Goal: Information Seeking & Learning: Understand process/instructions

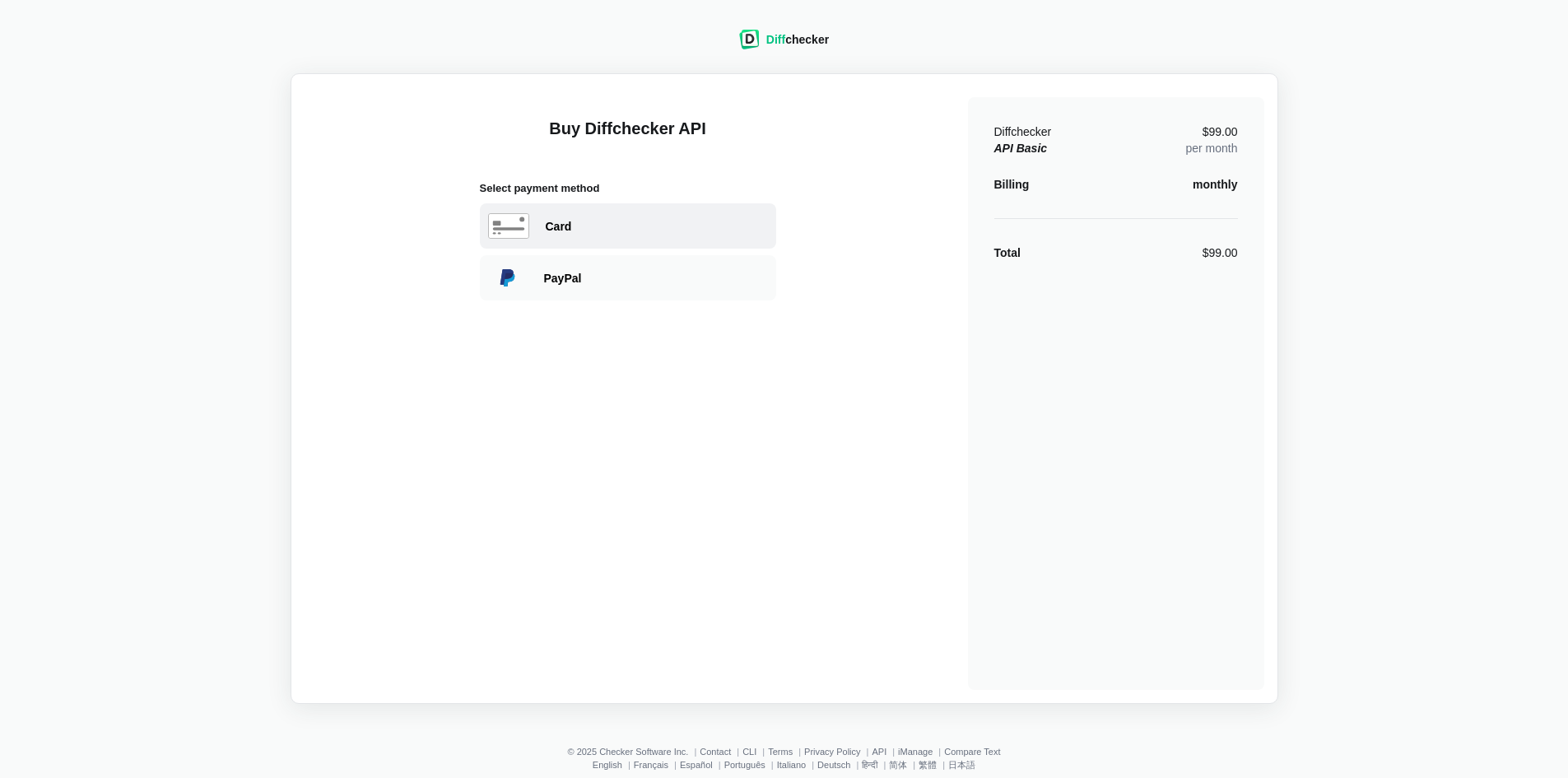
click at [632, 219] on div "Card" at bounding box center [657, 226] width 222 height 16
select select "[GEOGRAPHIC_DATA]"
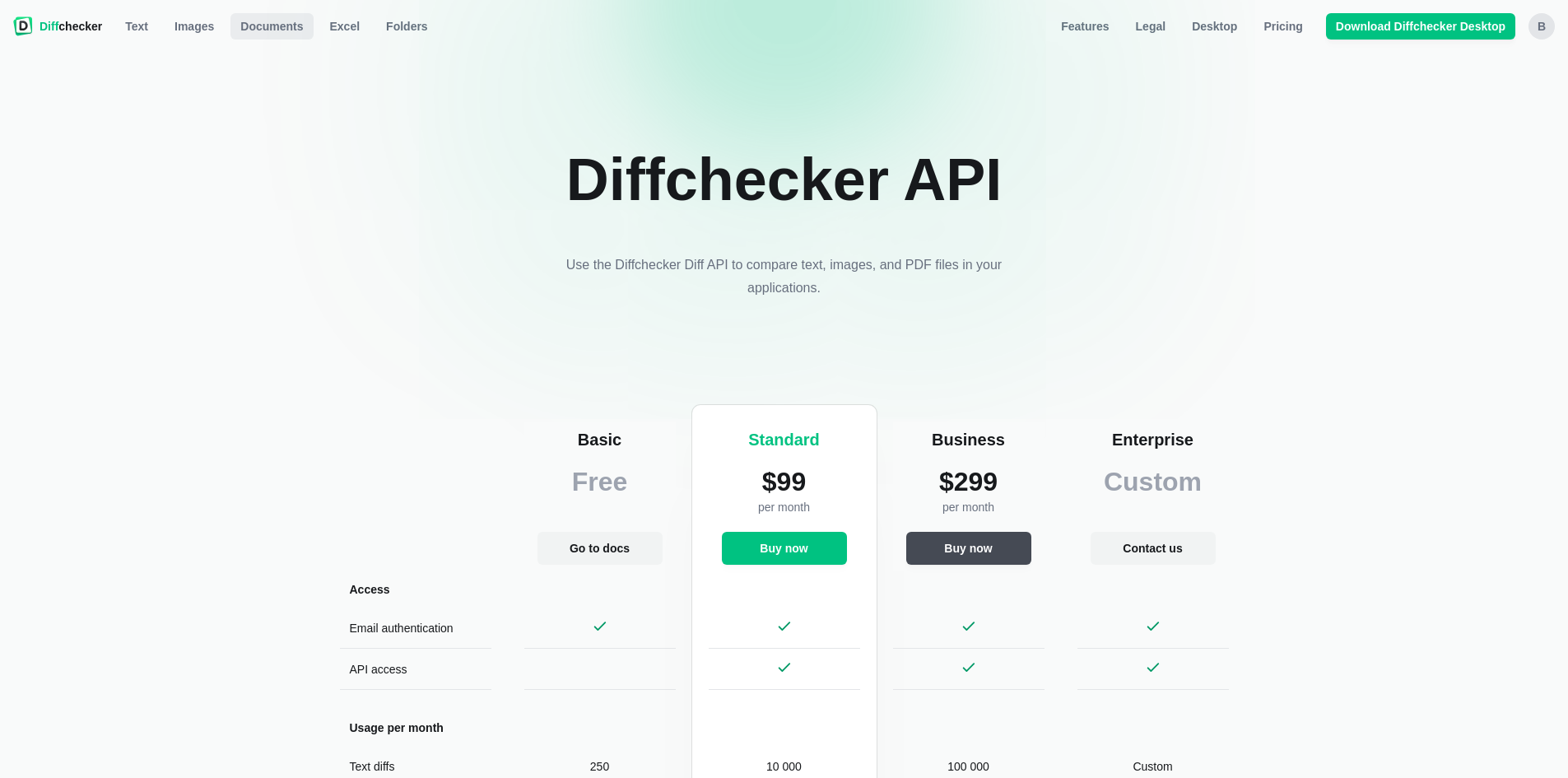
click at [251, 18] on span "Documents" at bounding box center [271, 26] width 69 height 16
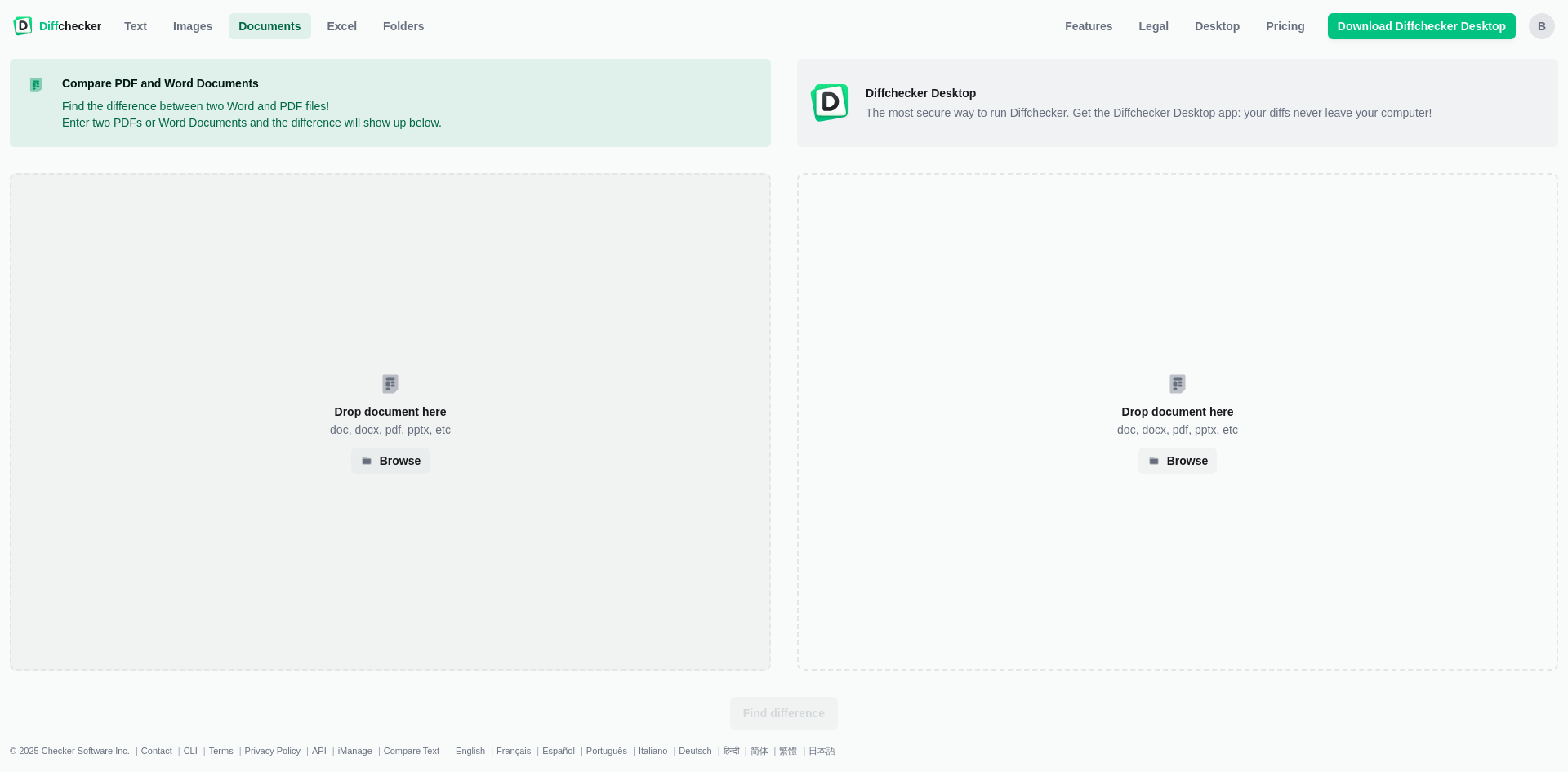
click at [393, 444] on div "Drop document here doc, docx, pdf, pptx, etc Browse" at bounding box center [390, 422] width 761 height 498
select select "2"
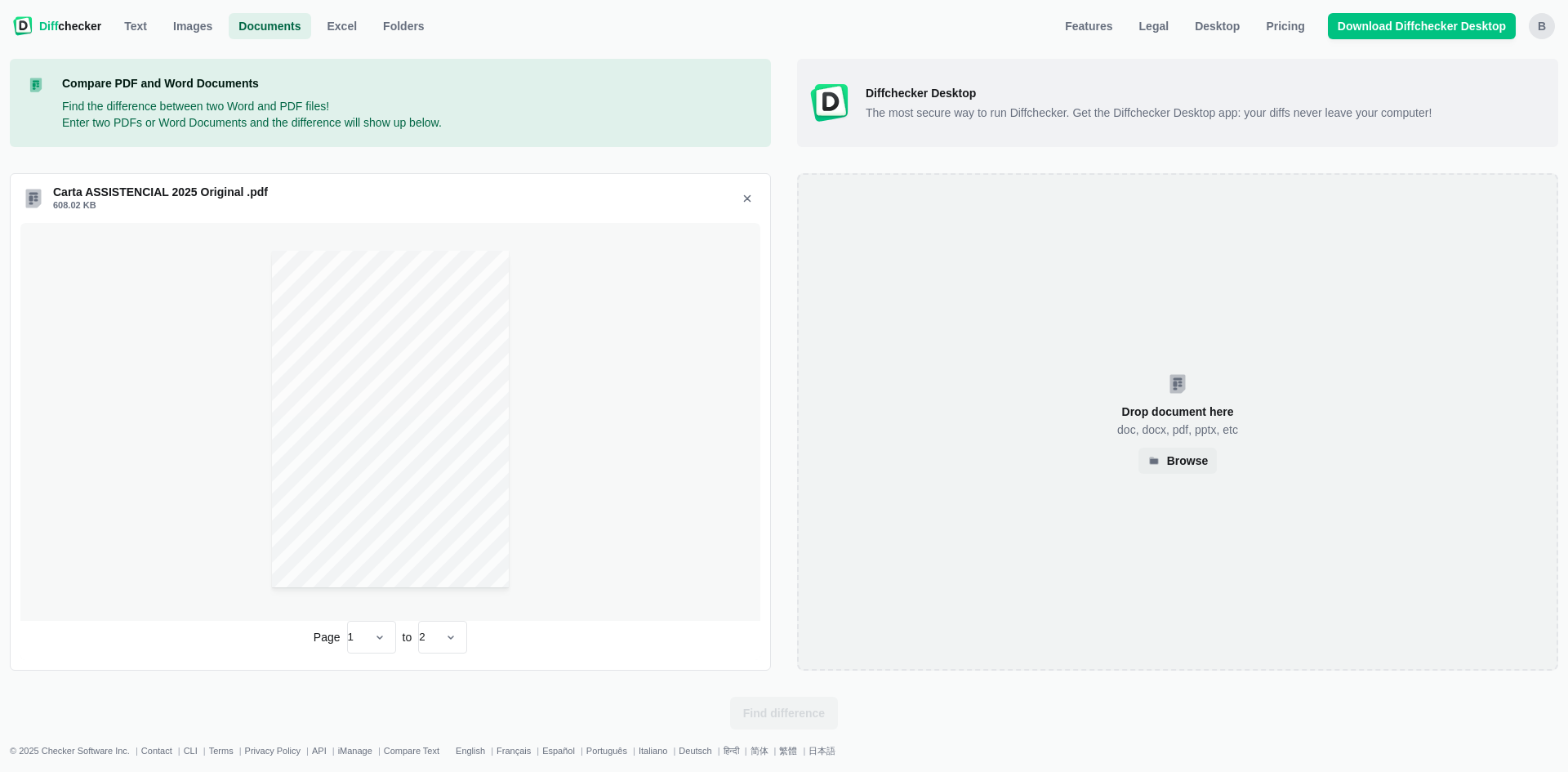
click at [1175, 391] on div "Drop document here doc, docx, pdf, pptx, etc Browse" at bounding box center [1178, 422] width 761 height 498
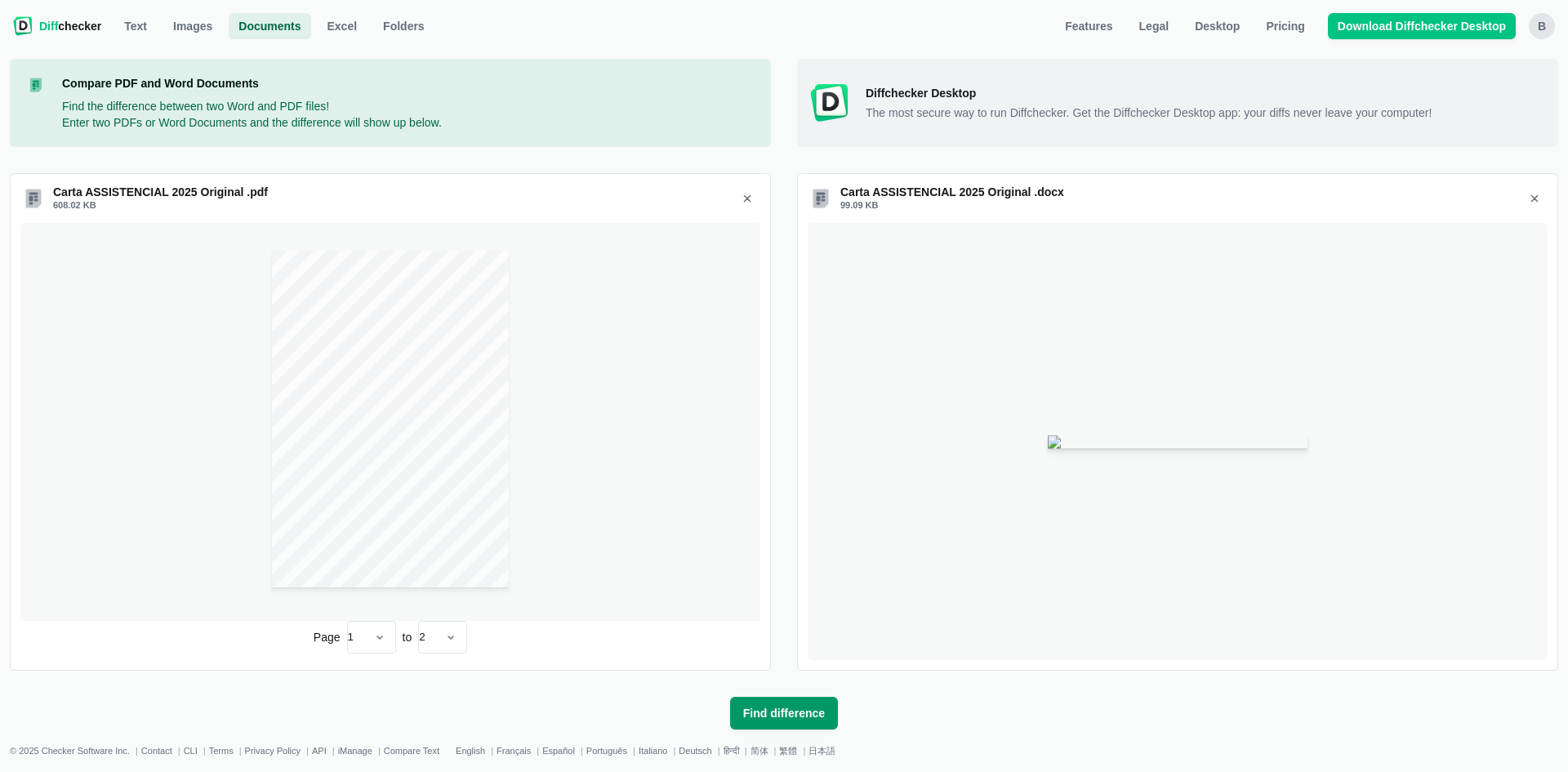
click at [776, 700] on button "Find difference" at bounding box center [783, 713] width 108 height 32
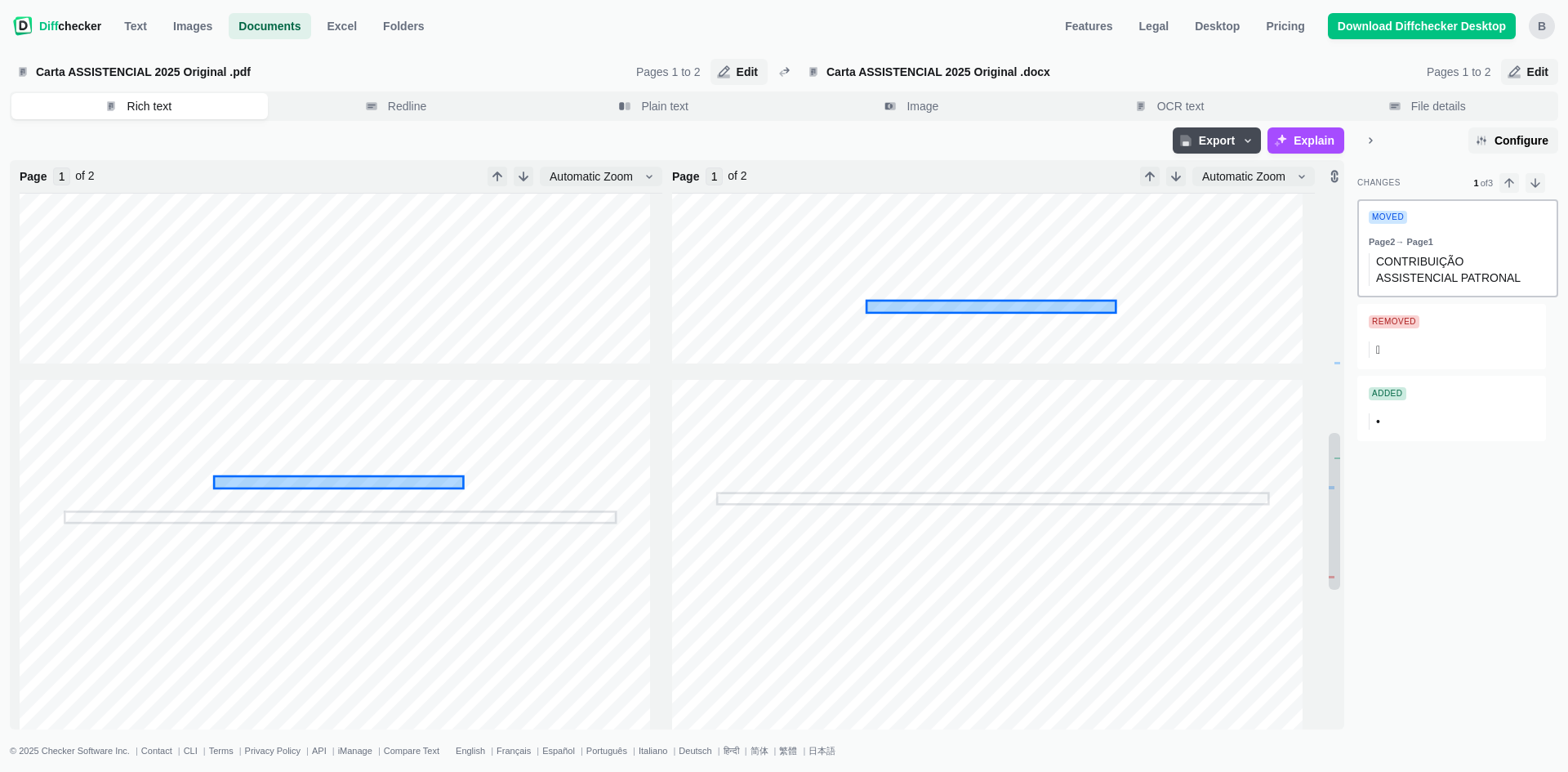
scroll to position [817, 0]
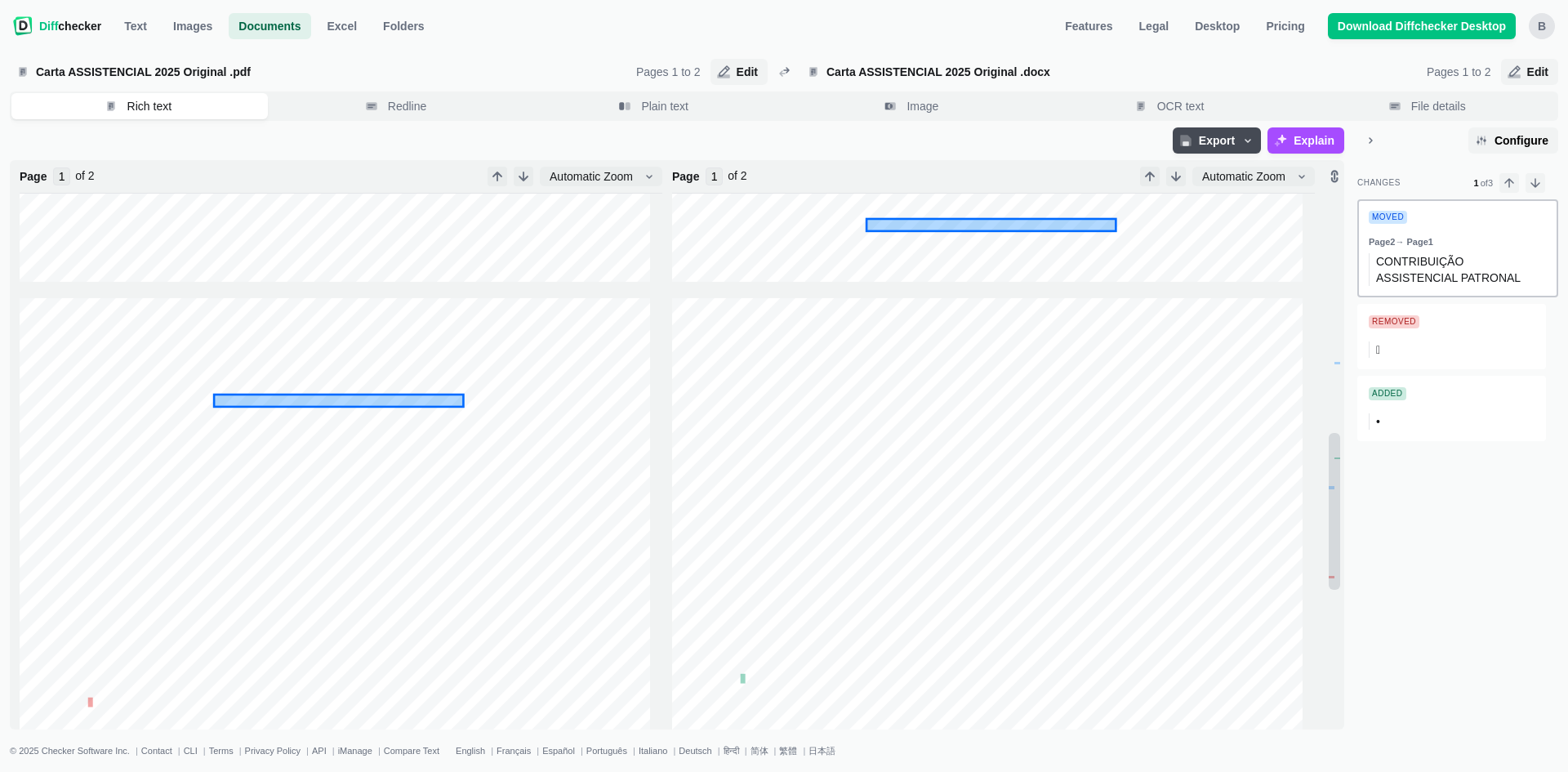
type input "2"
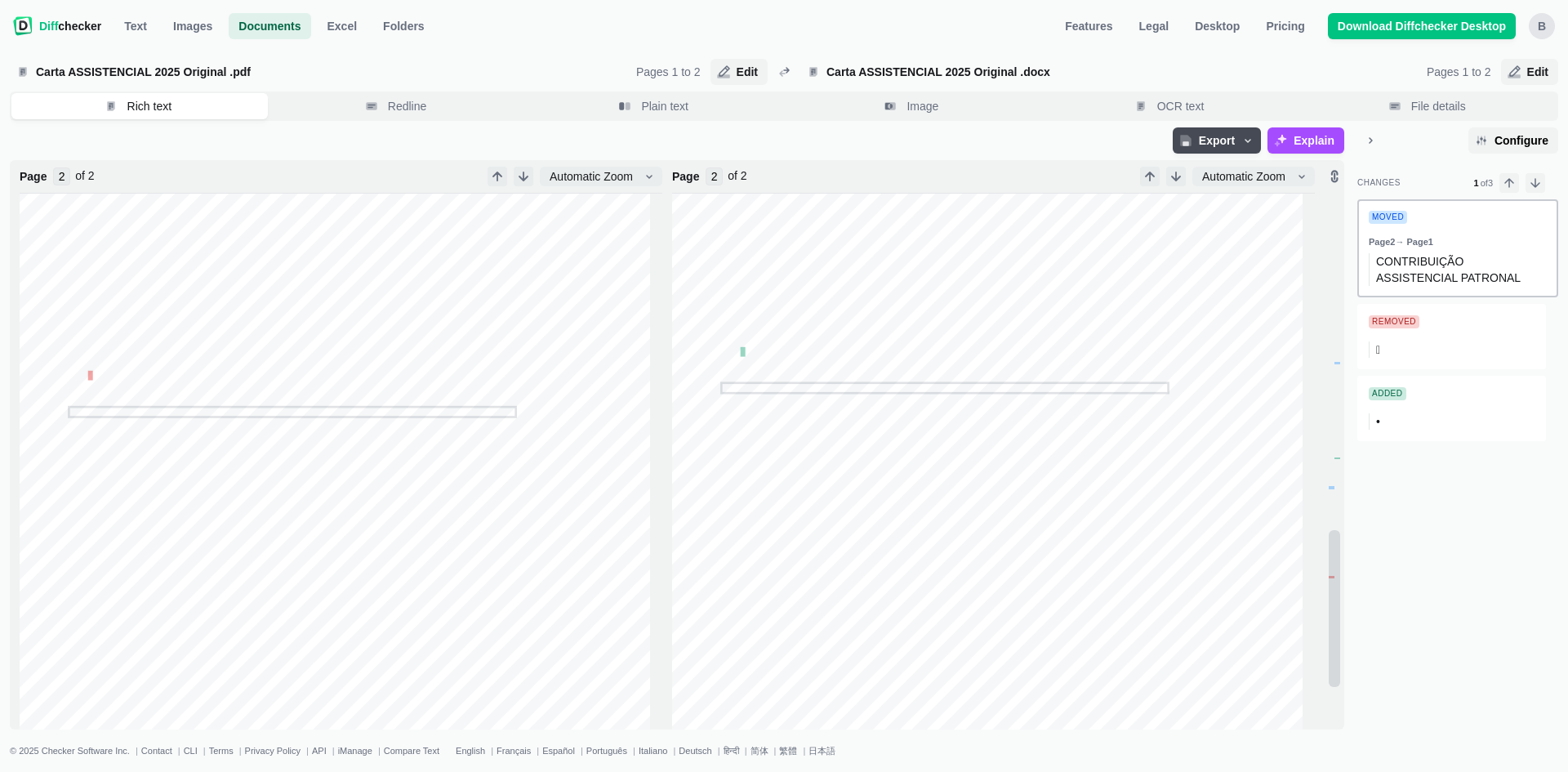
scroll to position [1291, 0]
type input "1"
type input "2"
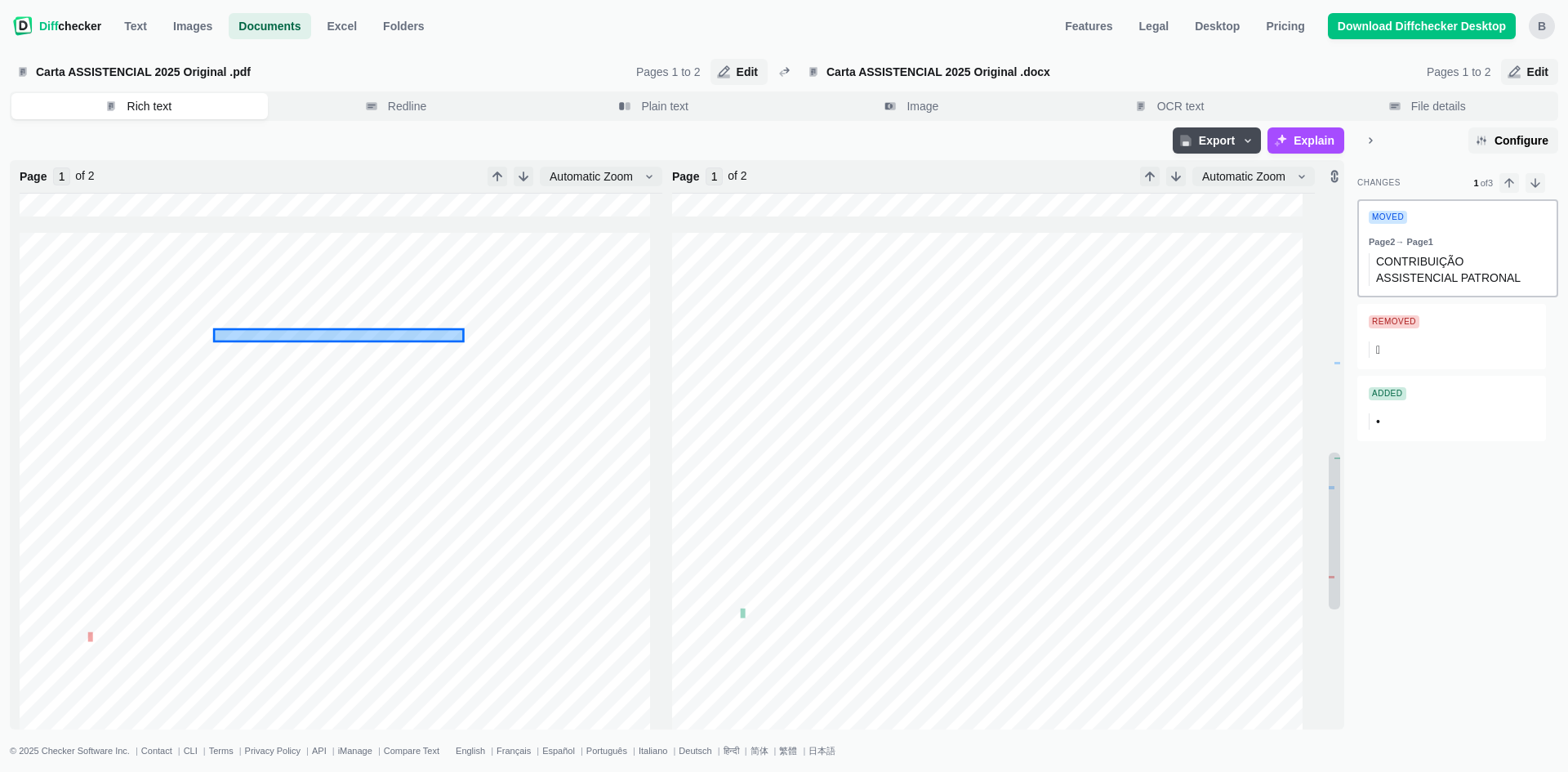
type input "2"
type input "1"
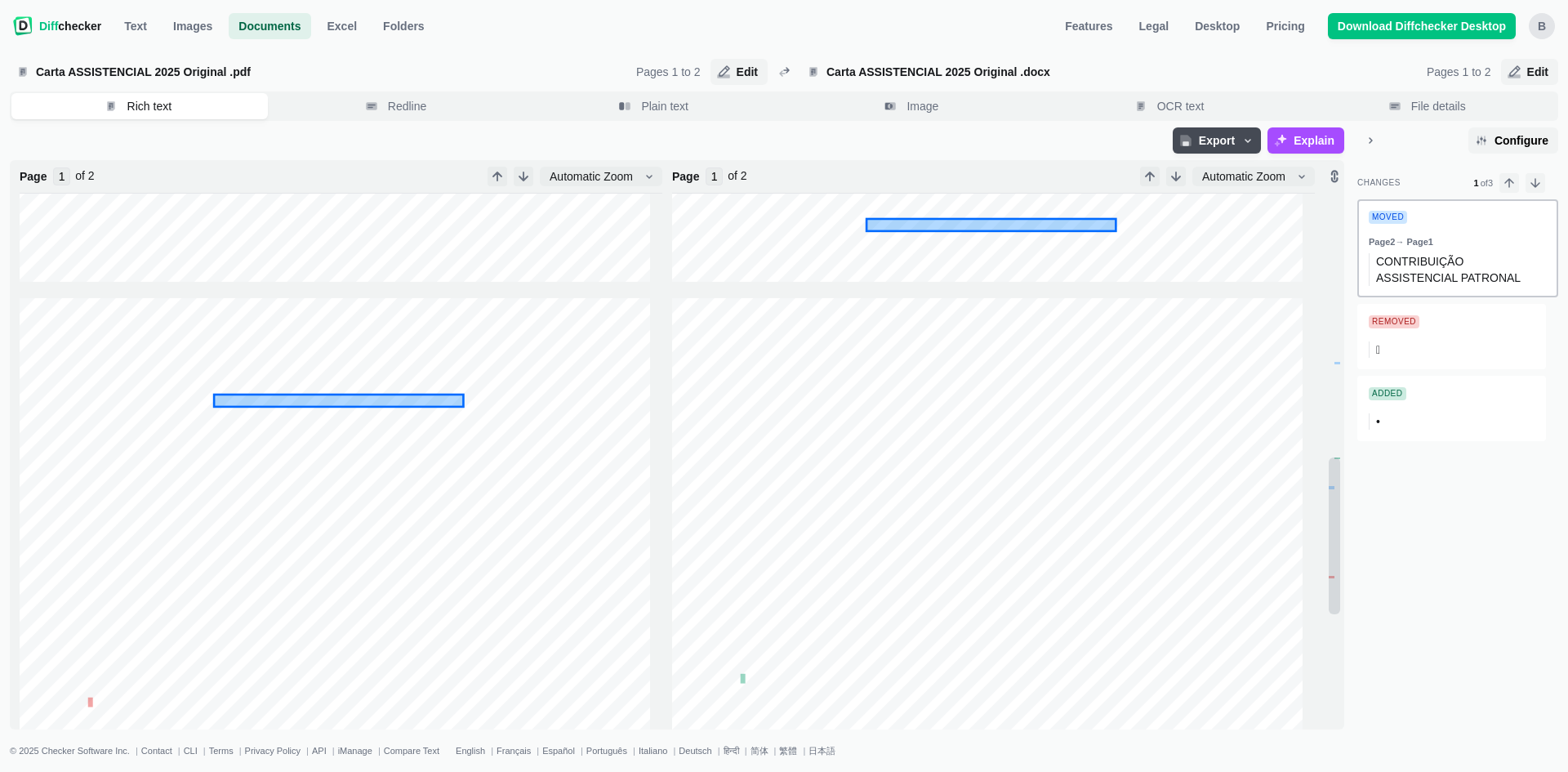
scroll to position [899, 0]
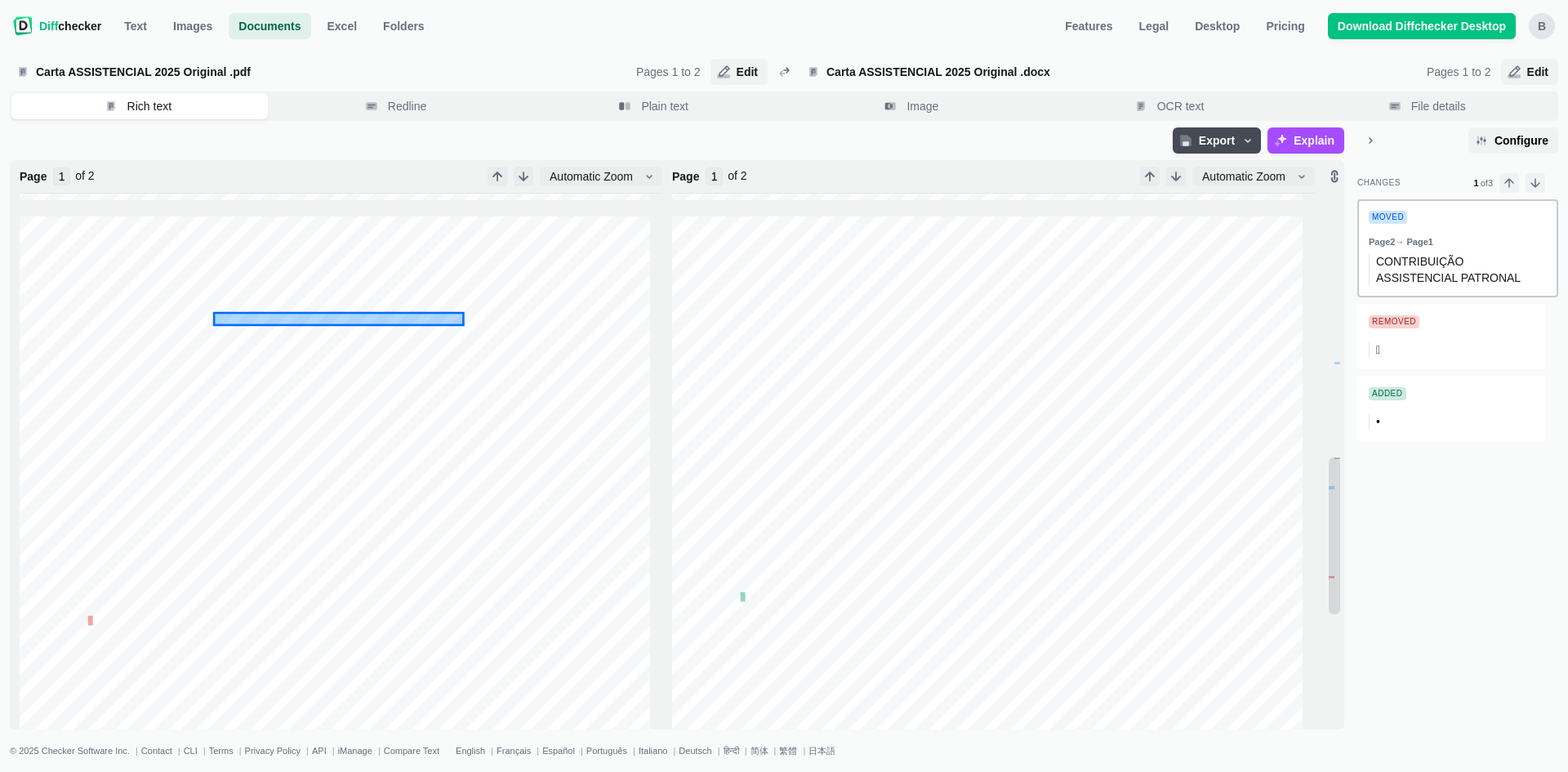
click at [402, 316] on tspan "PATRONAL" at bounding box center [432, 318] width 65 height 13
click at [1534, 70] on span "Edit" at bounding box center [1538, 71] width 28 height 16
select select "2"
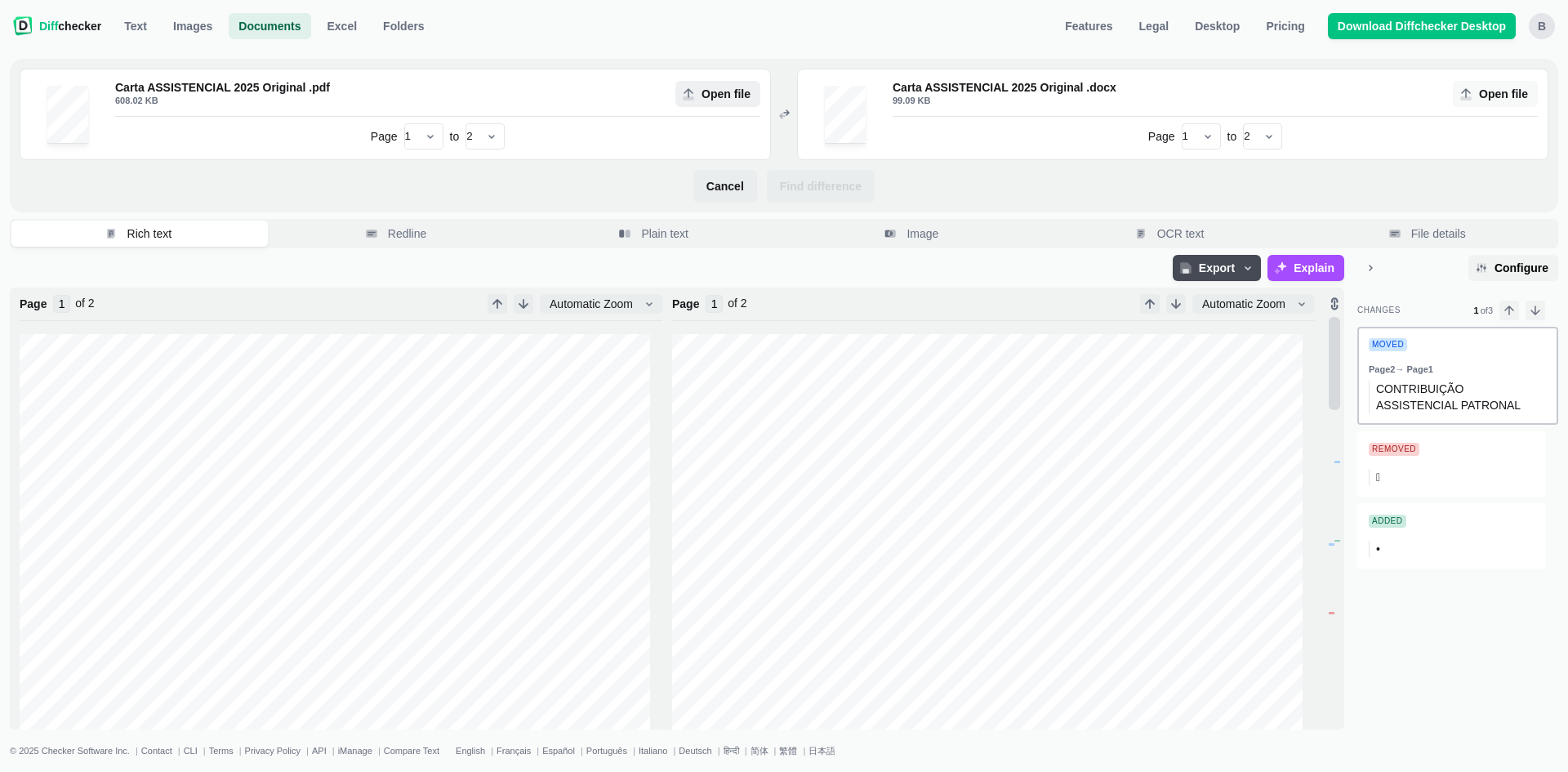
click at [696, 103] on span "Open file" at bounding box center [717, 93] width 85 height 26
click at [696, 103] on input "Open file" at bounding box center [717, 93] width 85 height 26
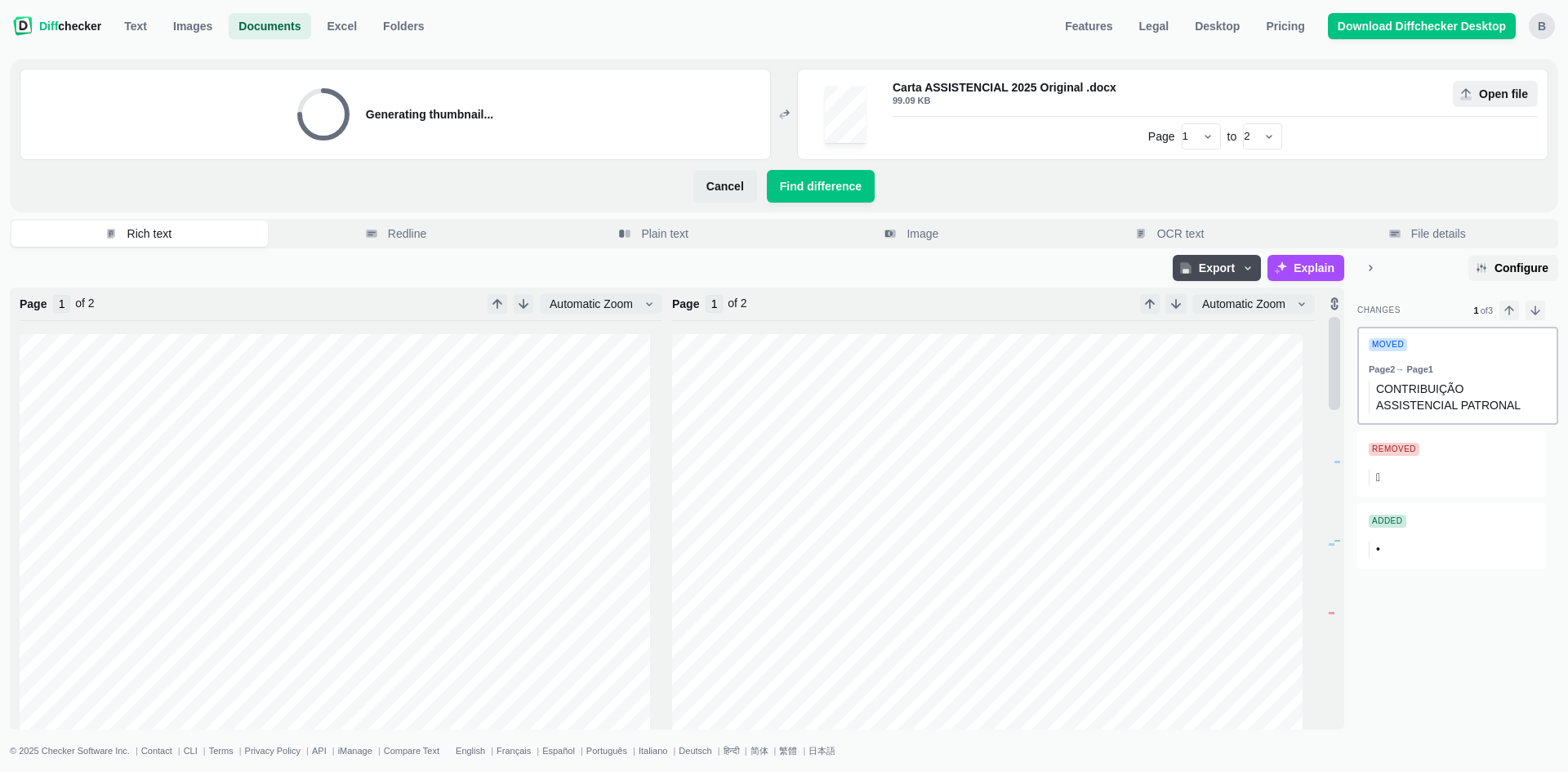
click at [1498, 89] on span "Open file" at bounding box center [1503, 93] width 55 height 16
click at [1498, 89] on input "Open file" at bounding box center [1495, 93] width 85 height 26
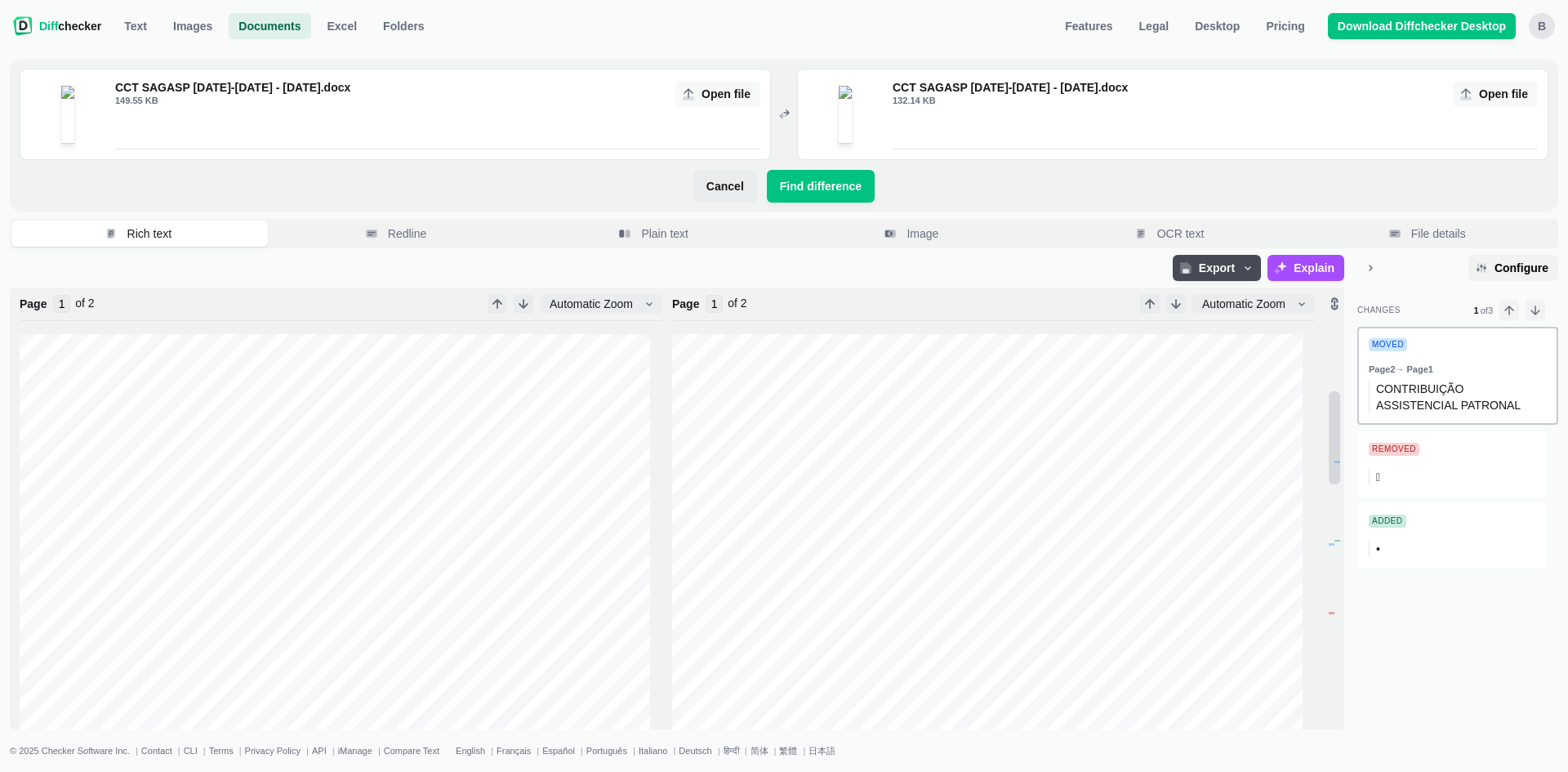
scroll to position [408, 0]
click at [813, 191] on span "Find difference" at bounding box center [820, 186] width 88 height 16
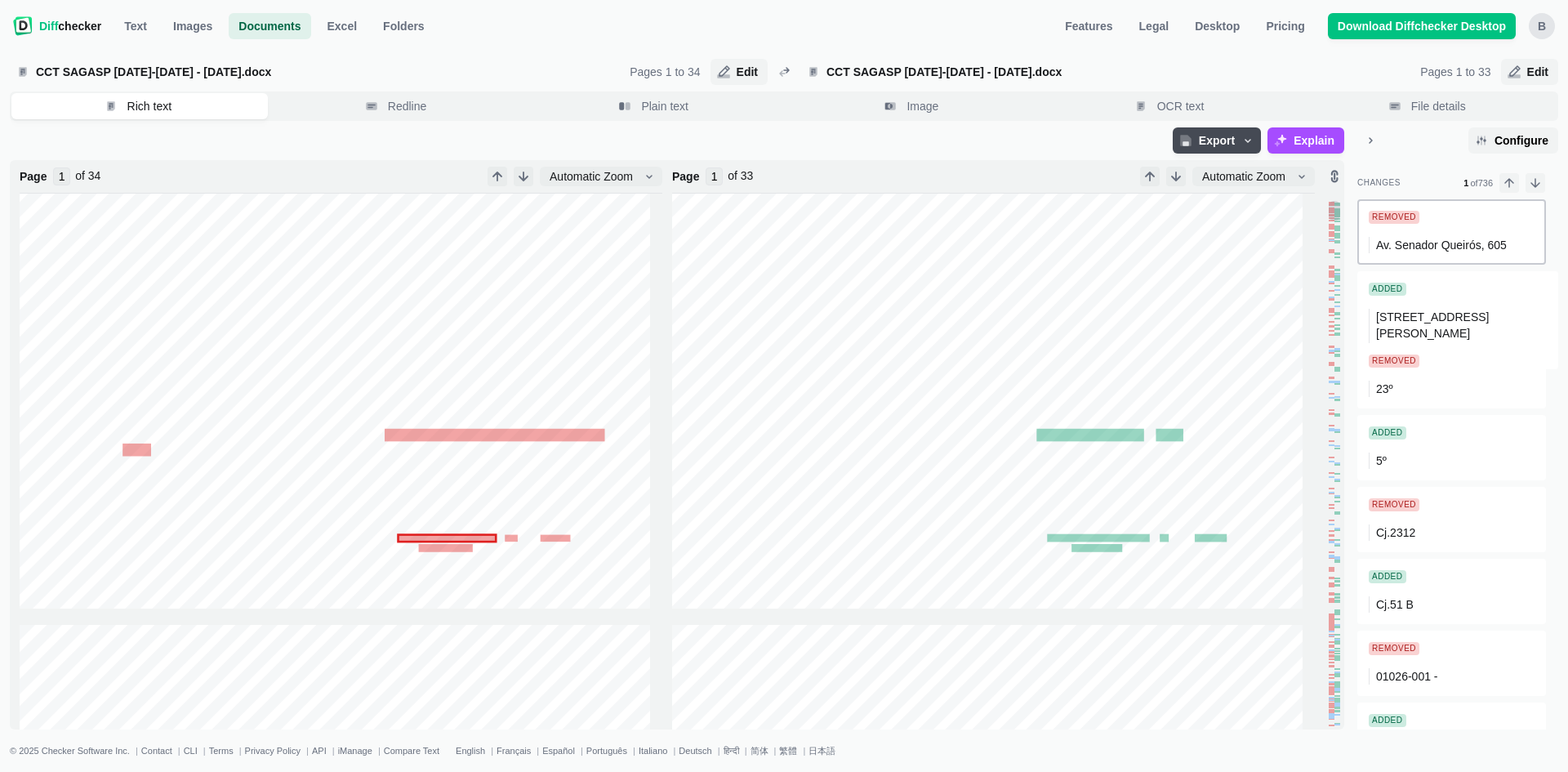
scroll to position [899, 0]
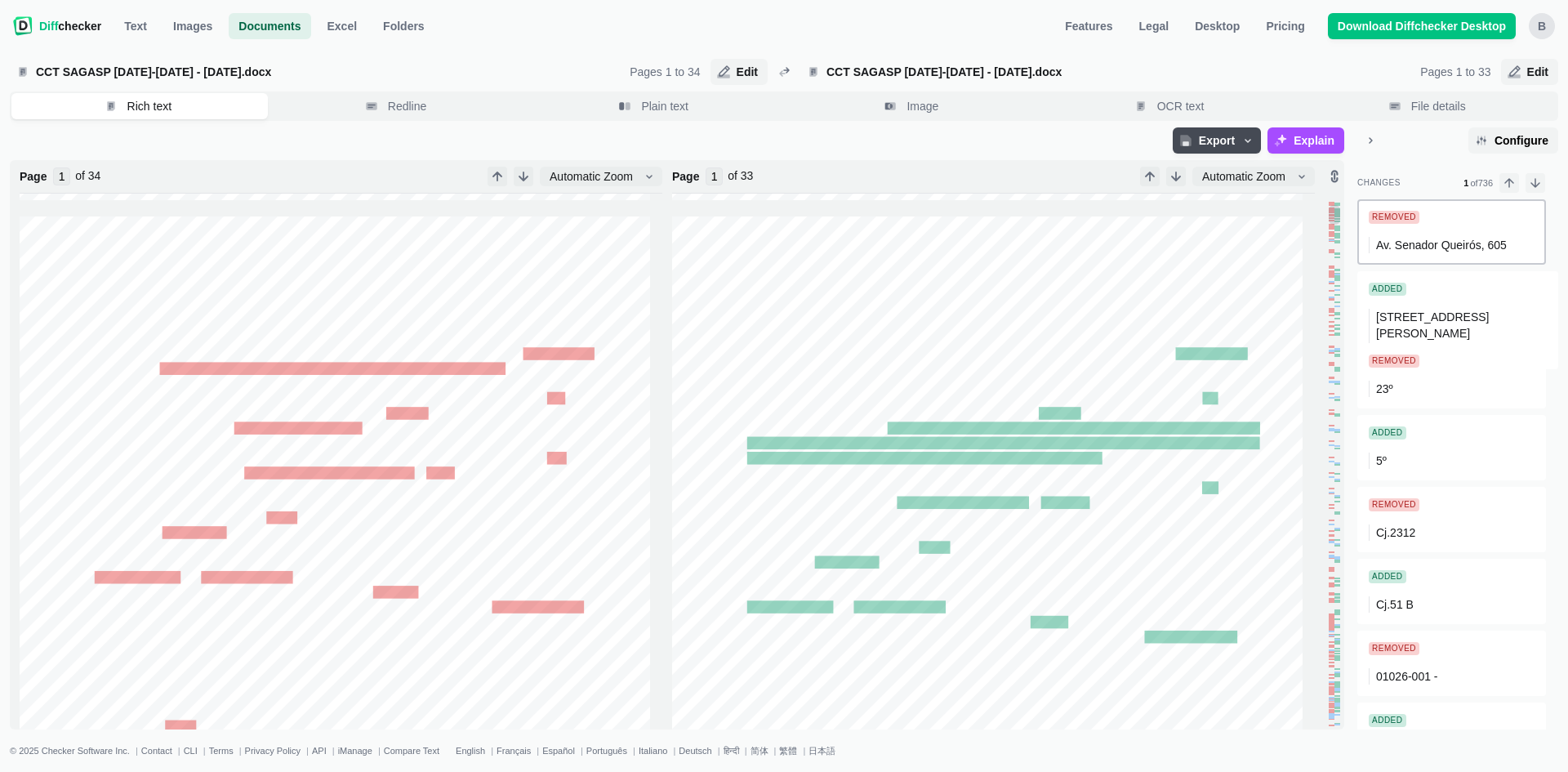
type input "2"
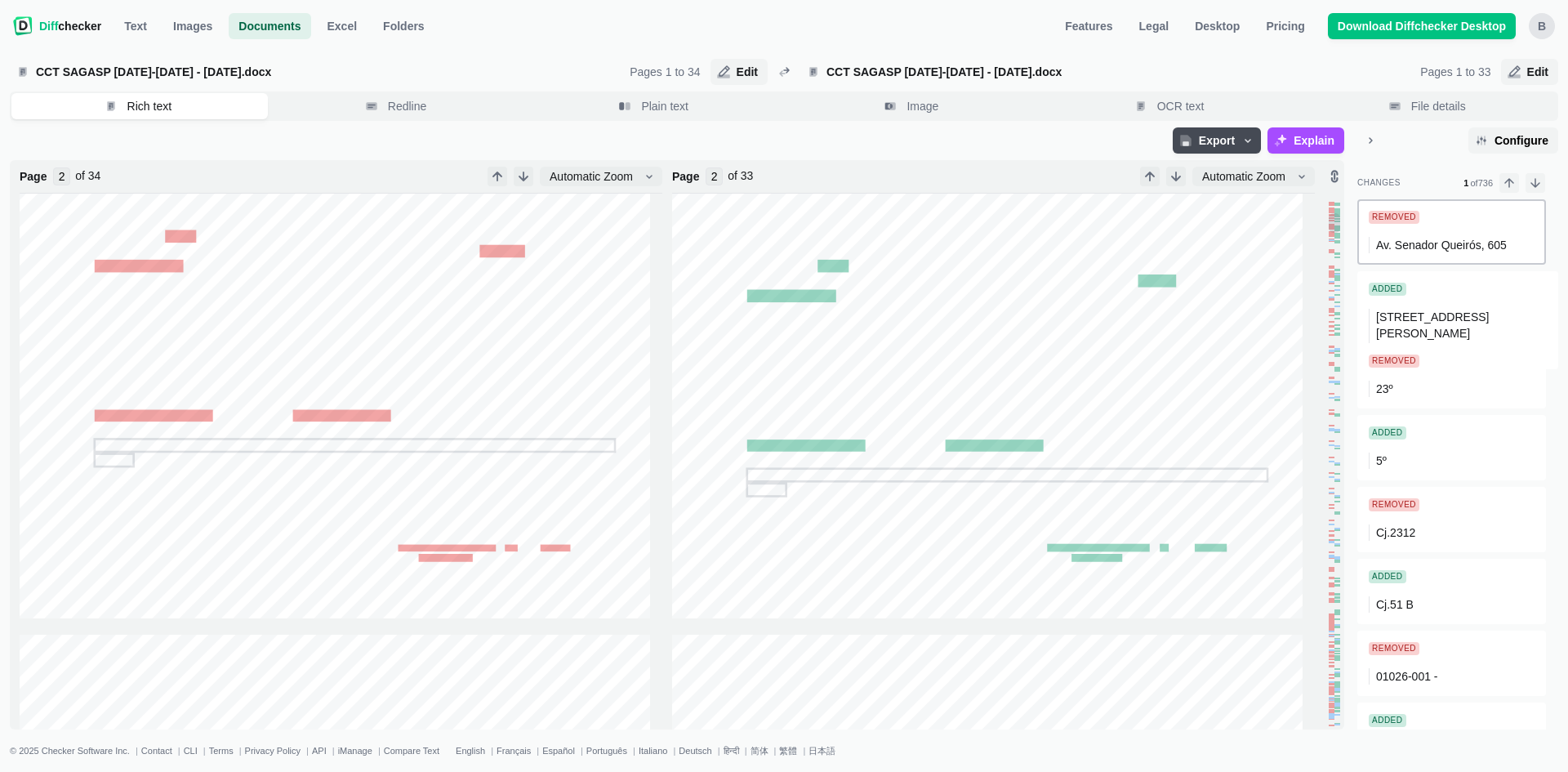
scroll to position [0, 0]
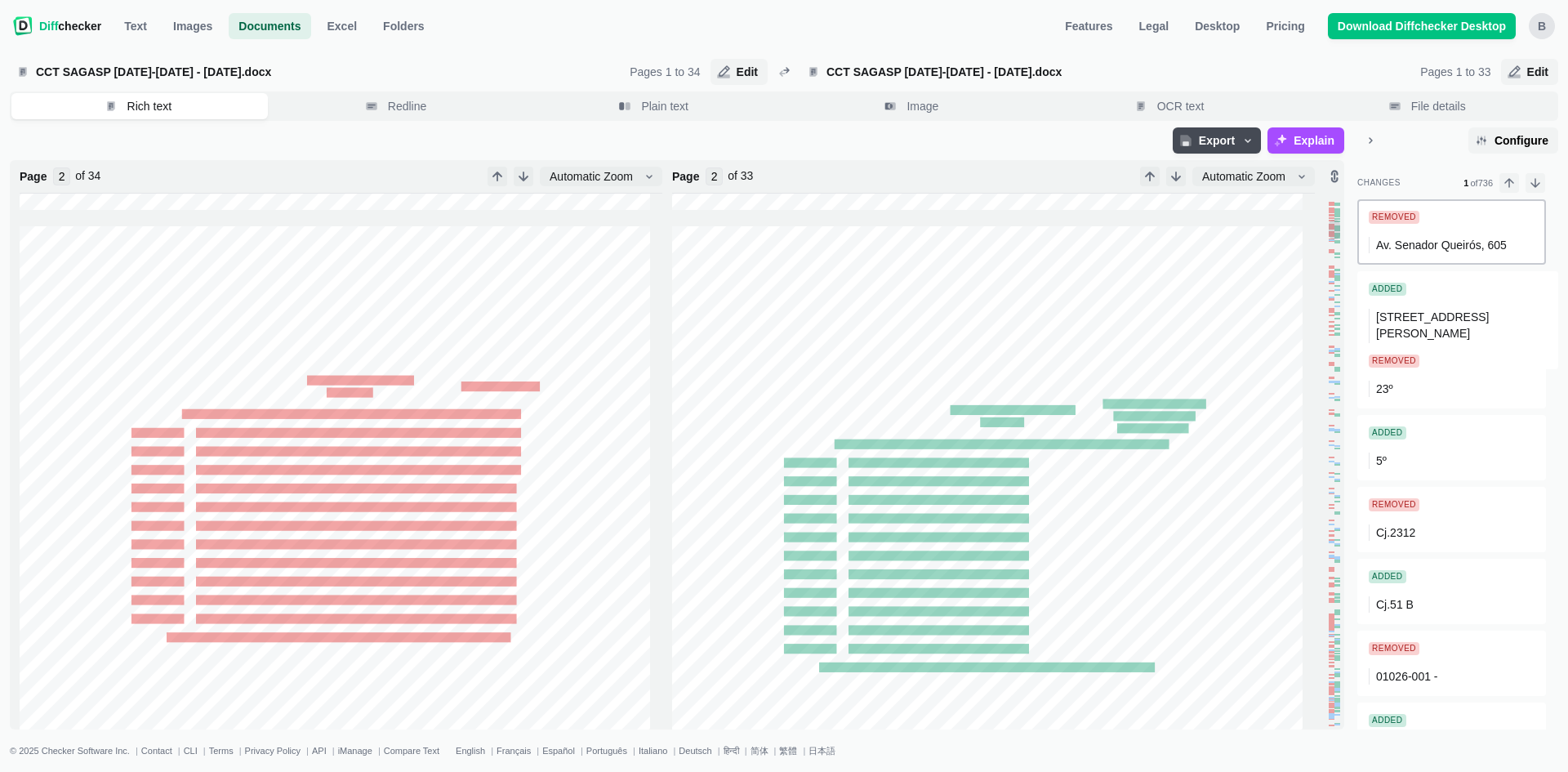
type input "3"
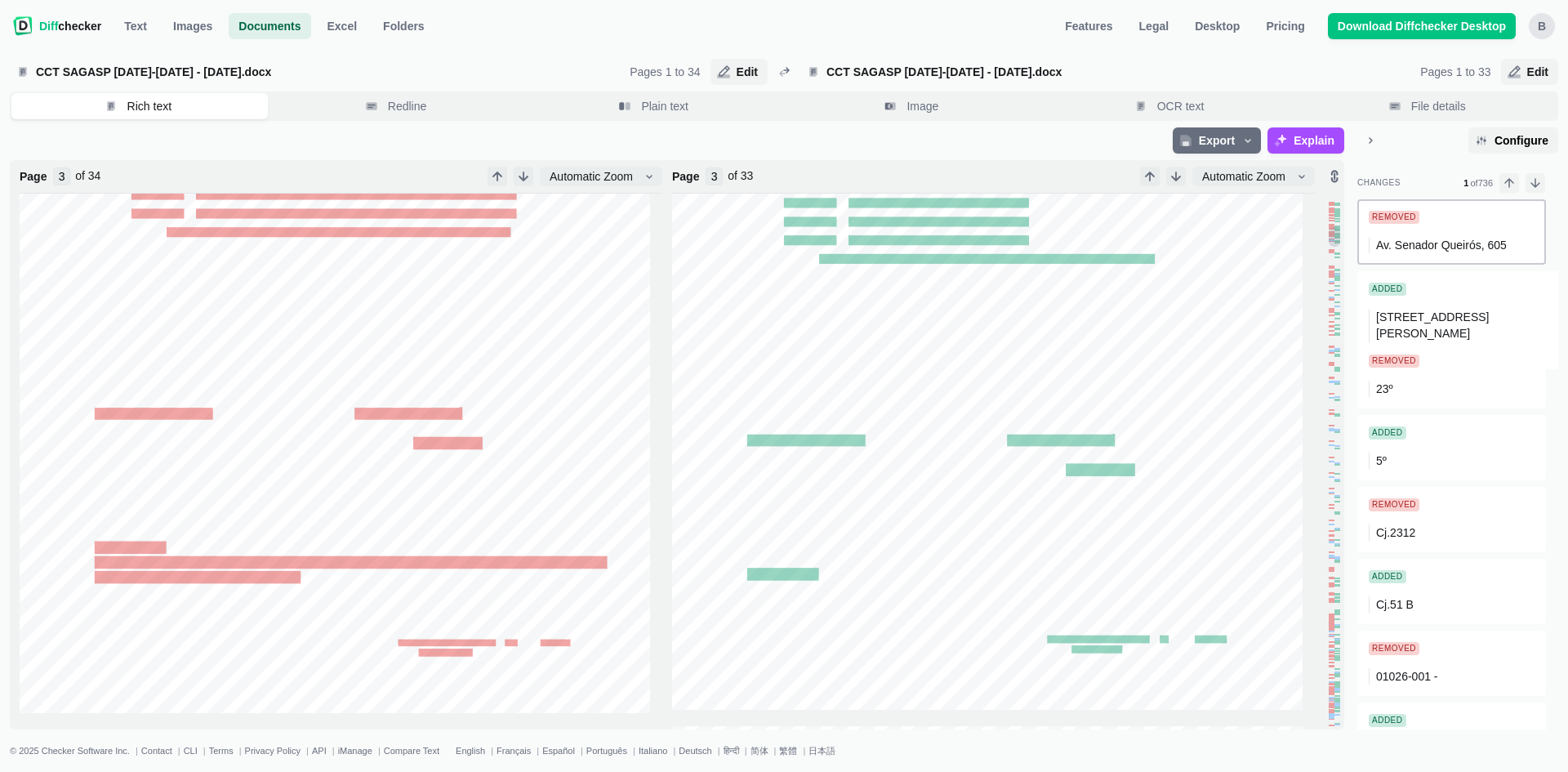
click at [1206, 138] on span "Export" at bounding box center [1217, 140] width 43 height 16
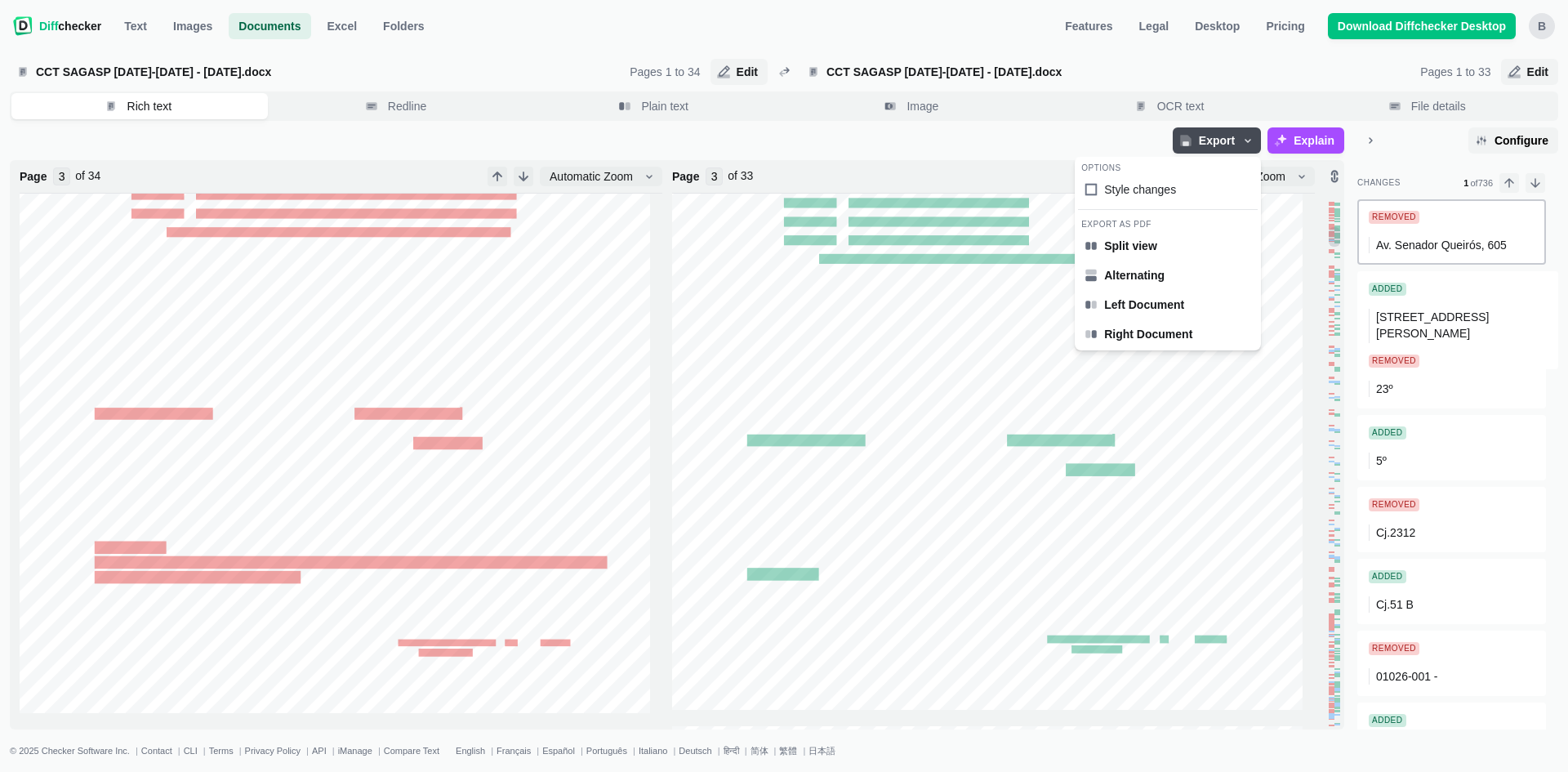
click at [1163, 188] on span "Style changes" at bounding box center [1141, 189] width 72 height 16
checkbox input "true"
click at [1151, 251] on span "Split view" at bounding box center [1130, 246] width 60 height 16
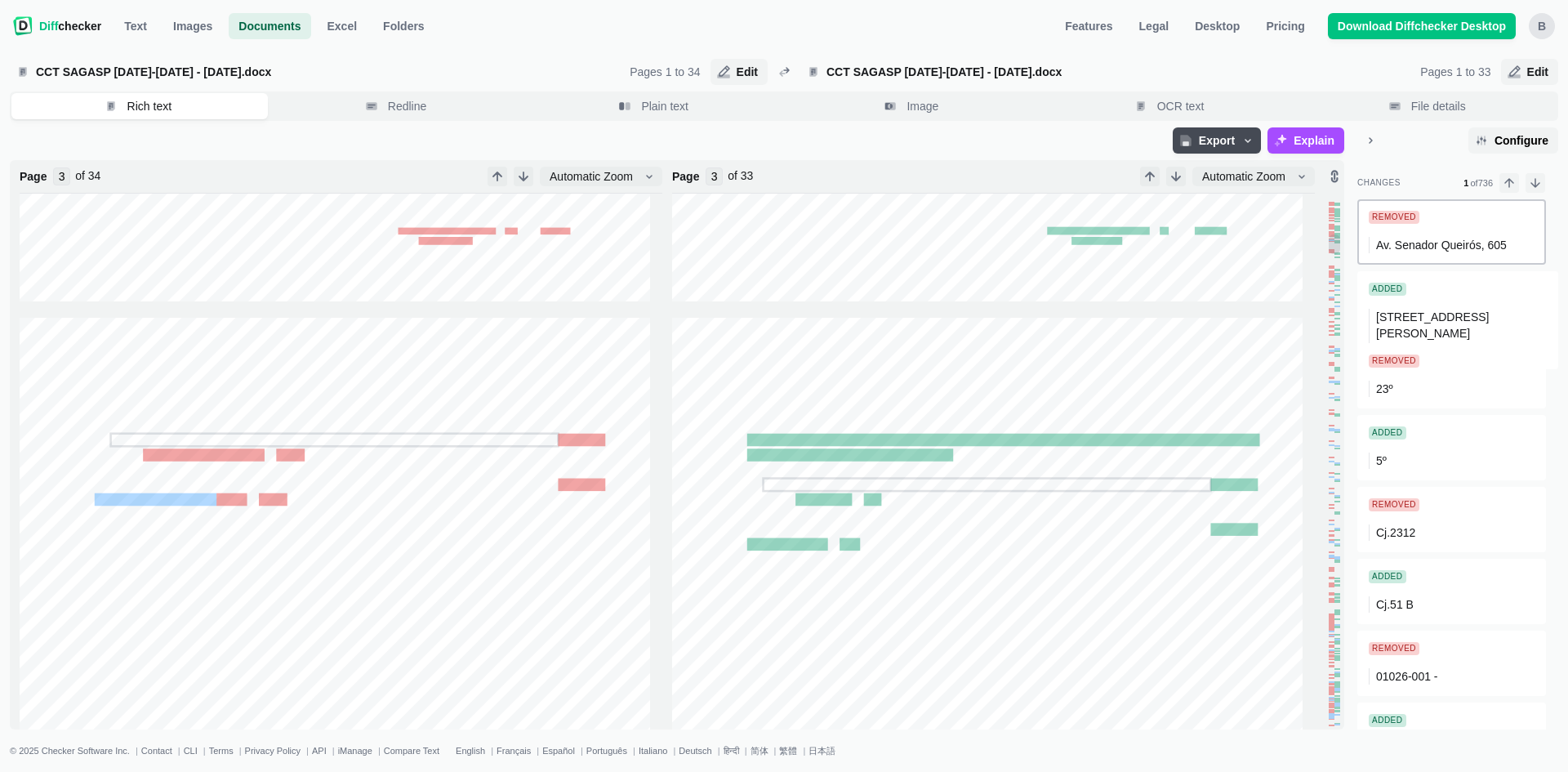
type input "4"
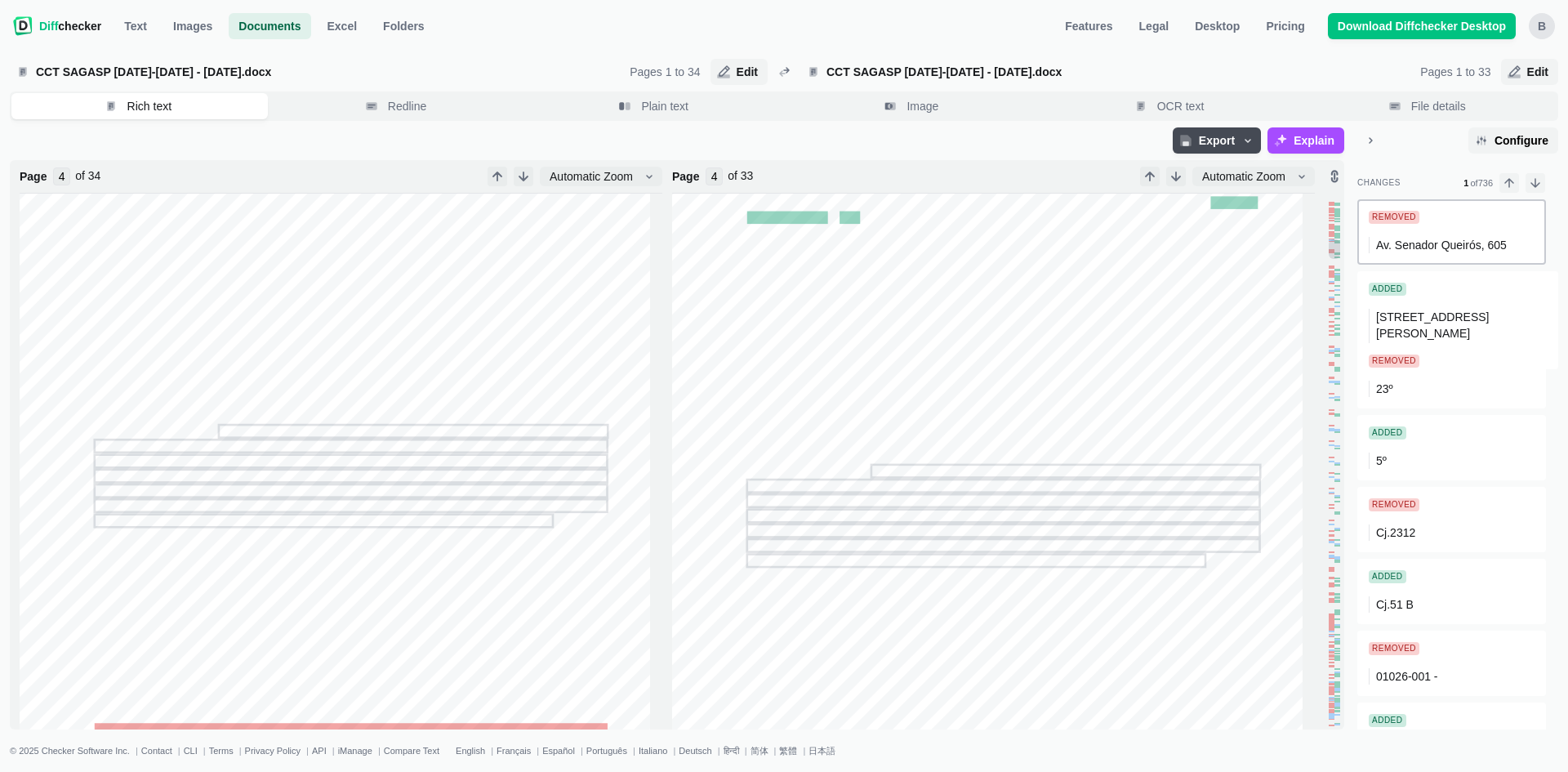
scroll to position [3349, 0]
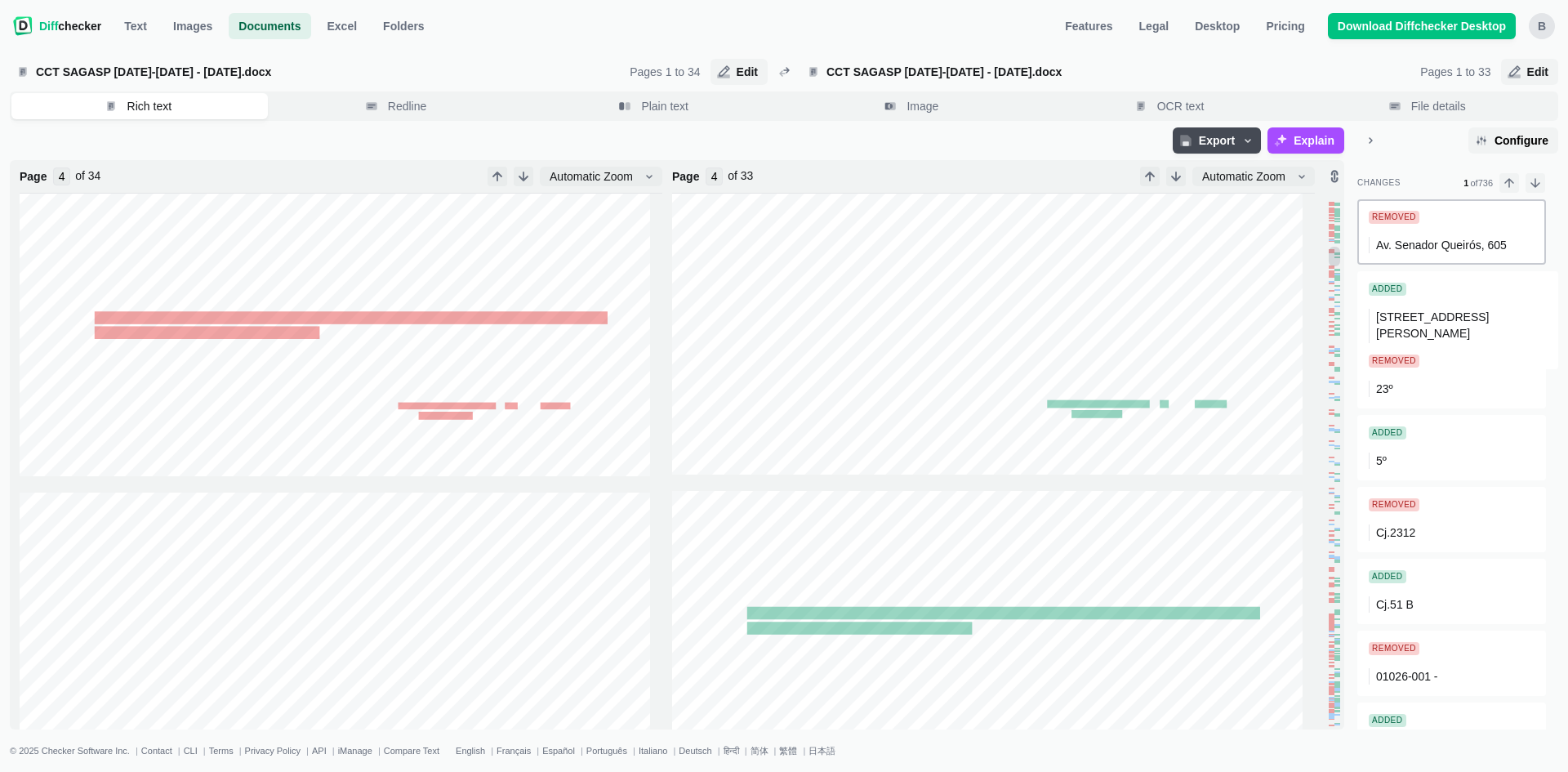
type input "5"
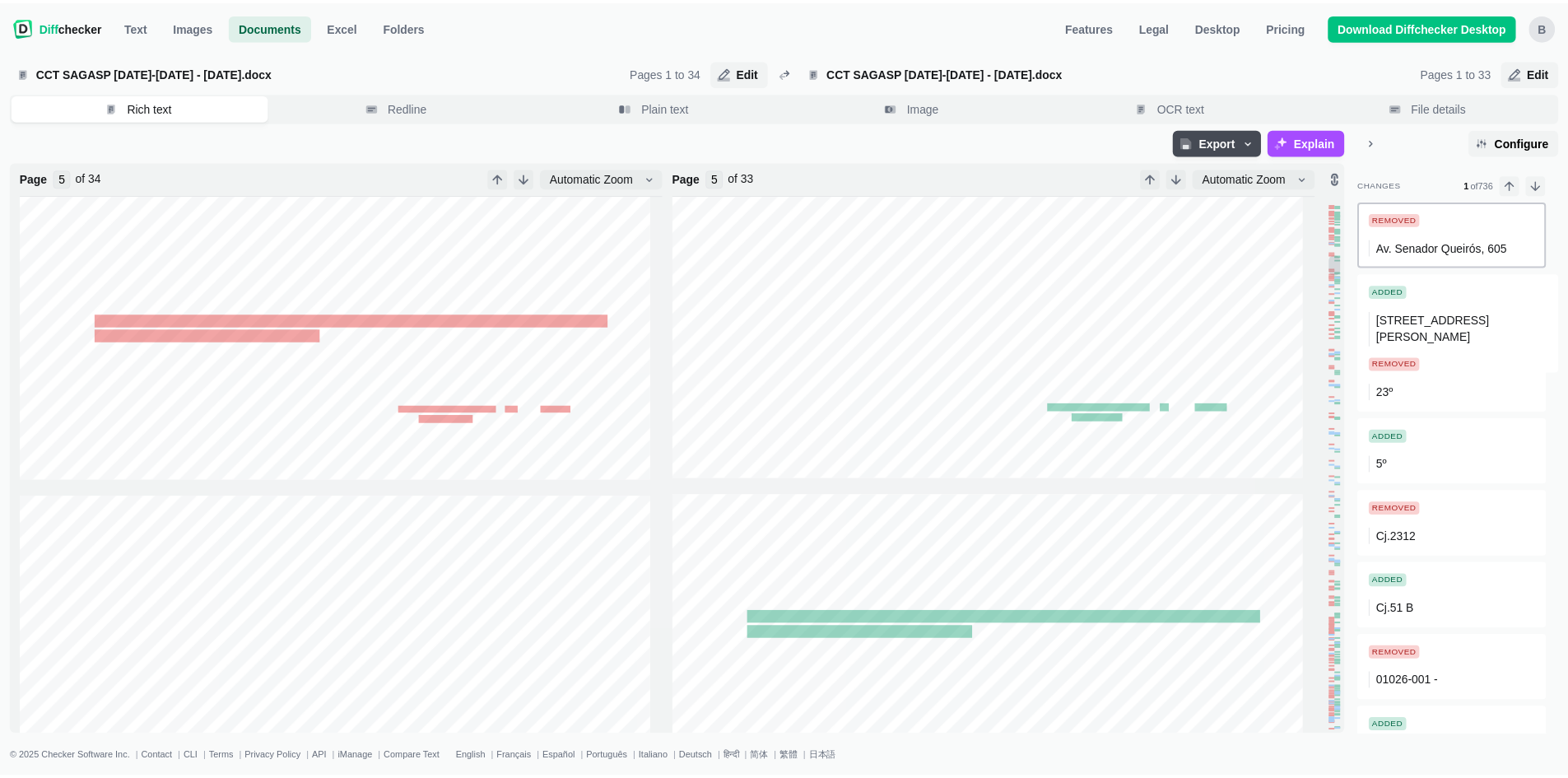
scroll to position [3705, 0]
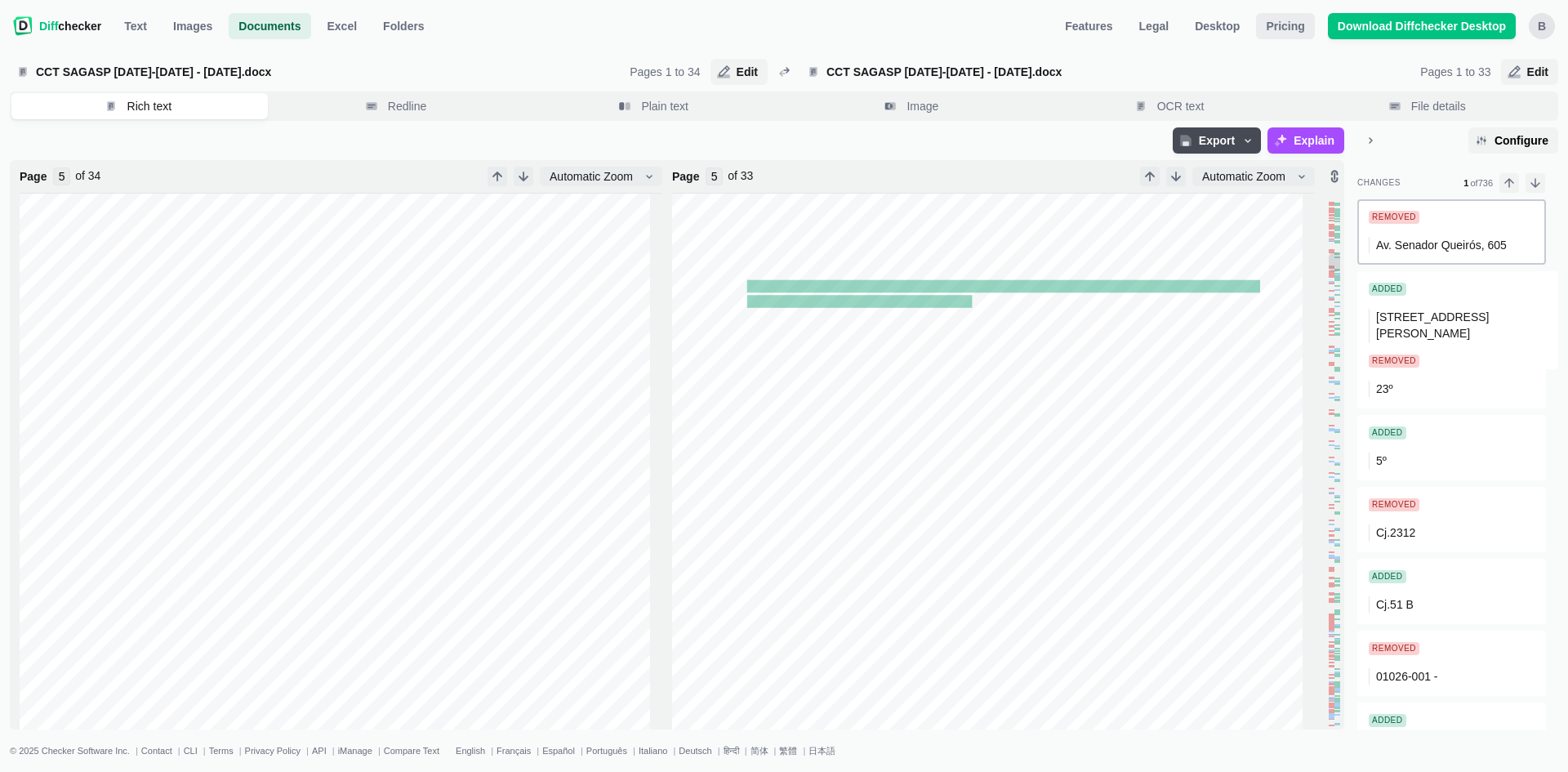
click at [1307, 25] on span "Pricing" at bounding box center [1284, 26] width 45 height 16
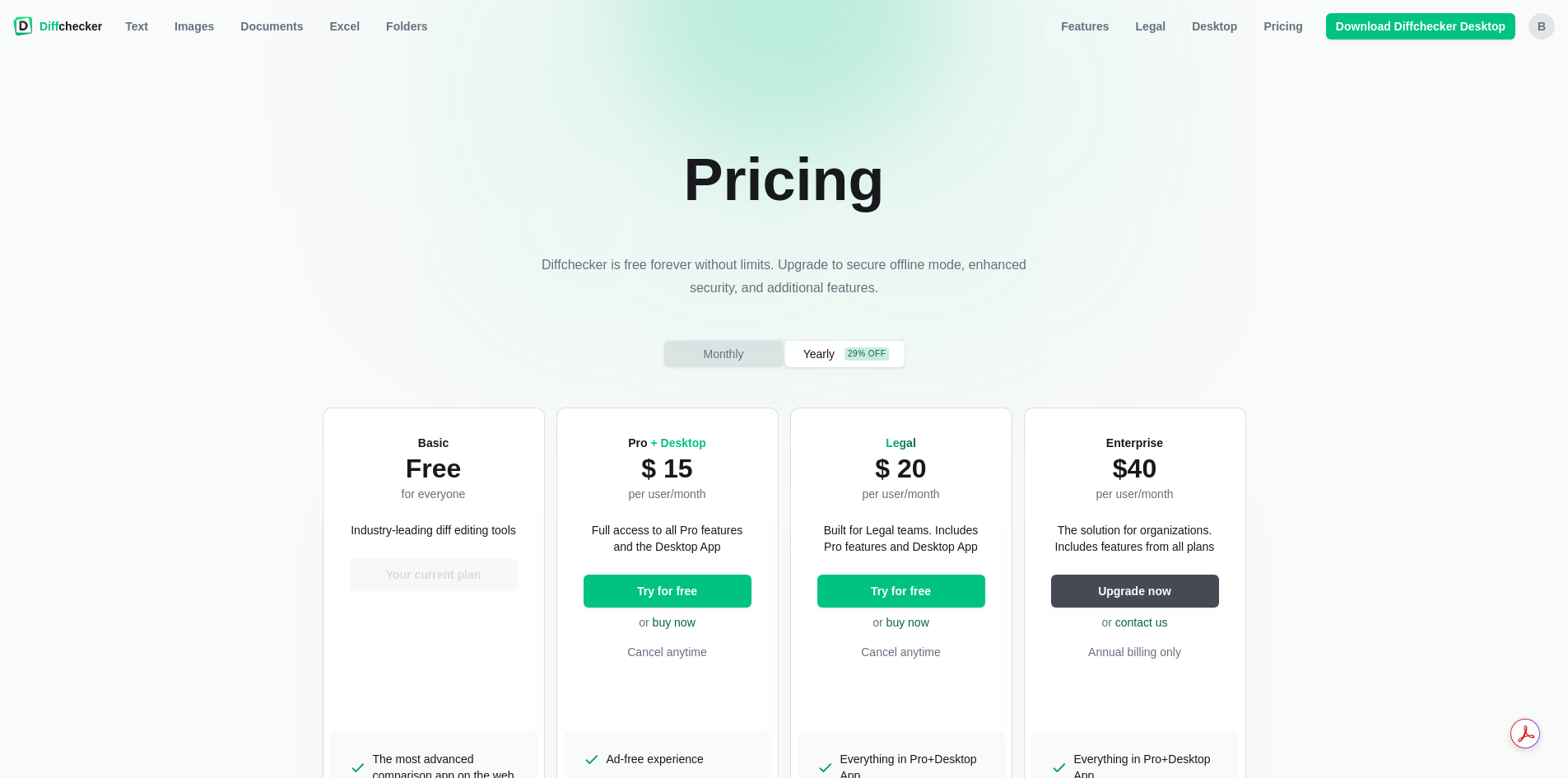
click at [744, 353] on span "Monthly" at bounding box center [723, 354] width 47 height 16
click at [824, 347] on span "Yearly" at bounding box center [818, 354] width 37 height 16
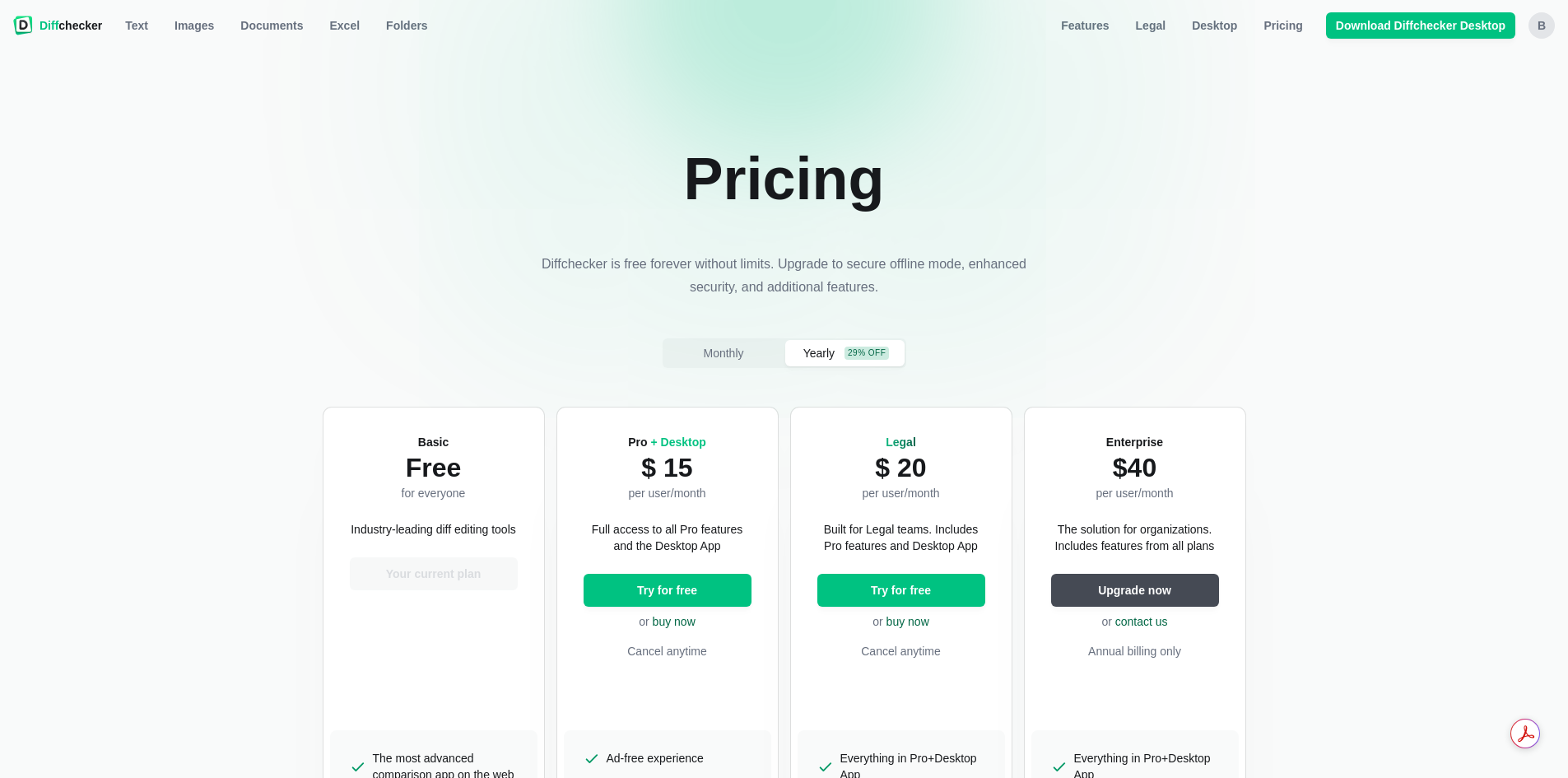
scroll to position [248, 0]
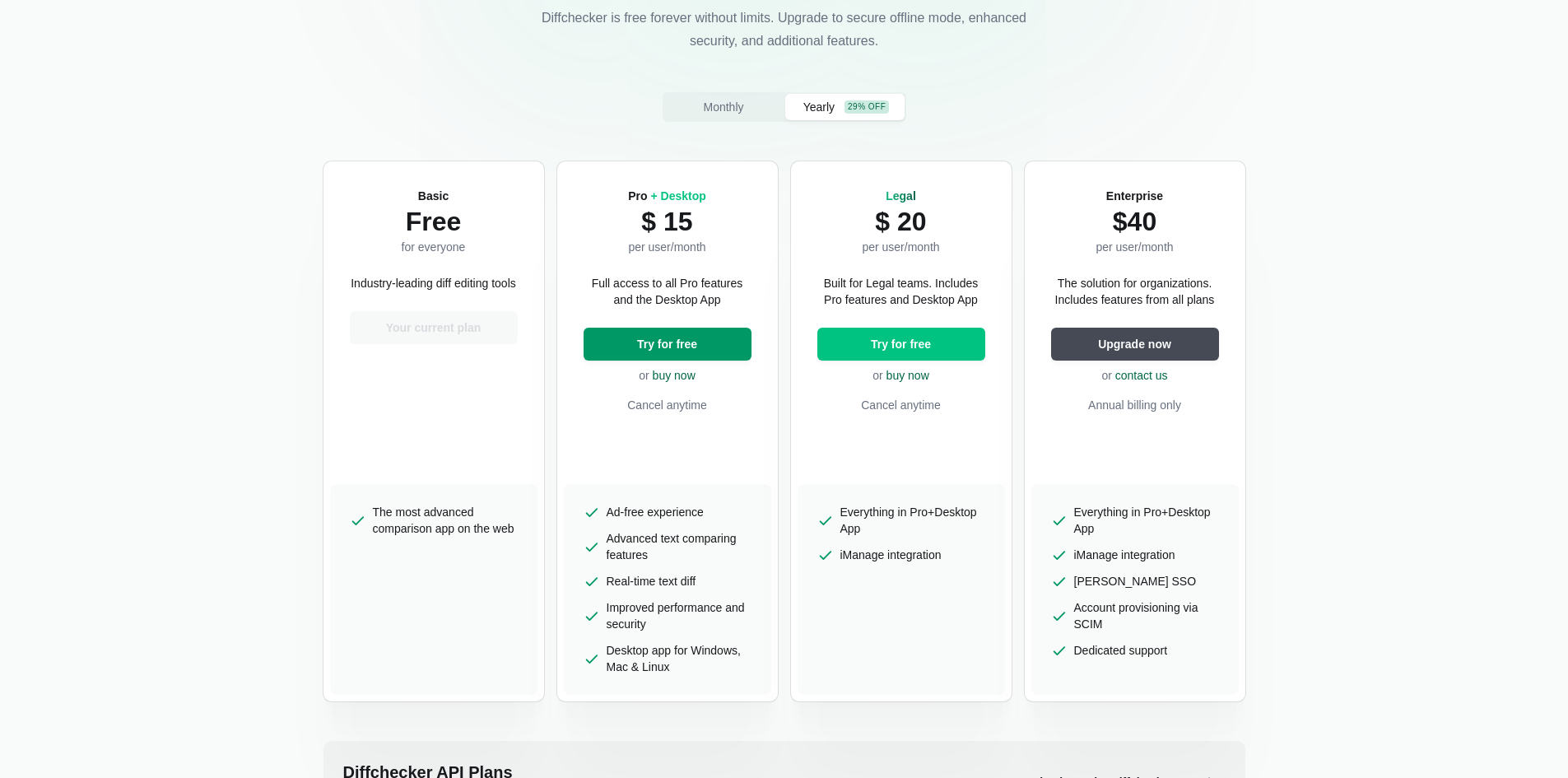
click at [727, 350] on button "Try for free" at bounding box center [667, 344] width 168 height 33
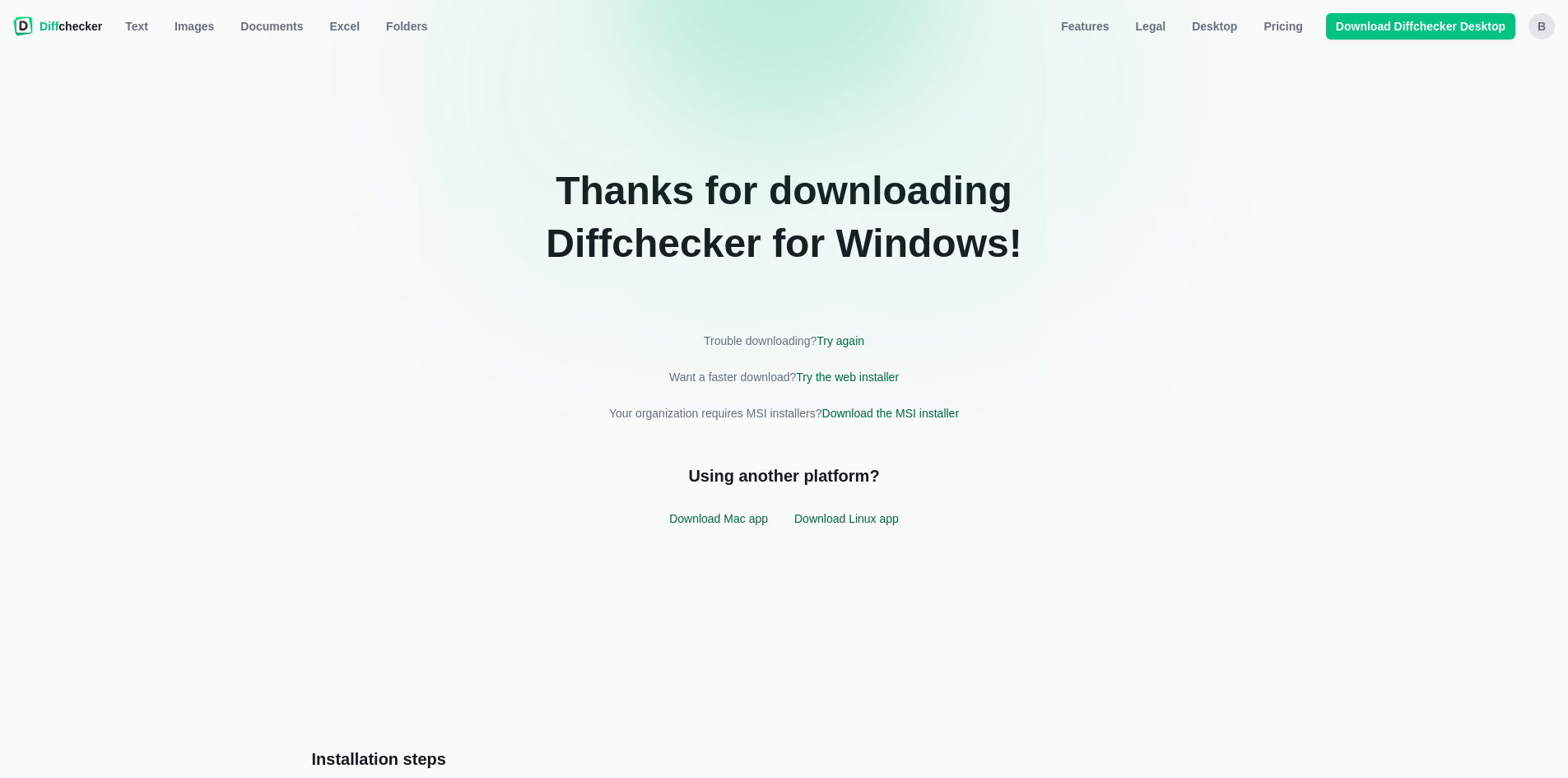
click at [1111, 161] on div "Thanks for downloading Diffchecker for windows ! Trouble downloading? Try again…" at bounding box center [784, 351] width 971 height 583
click at [1539, 25] on div "B" at bounding box center [1541, 26] width 26 height 26
click at [1463, 118] on link "Account Settings" at bounding box center [1478, 110] width 142 height 26
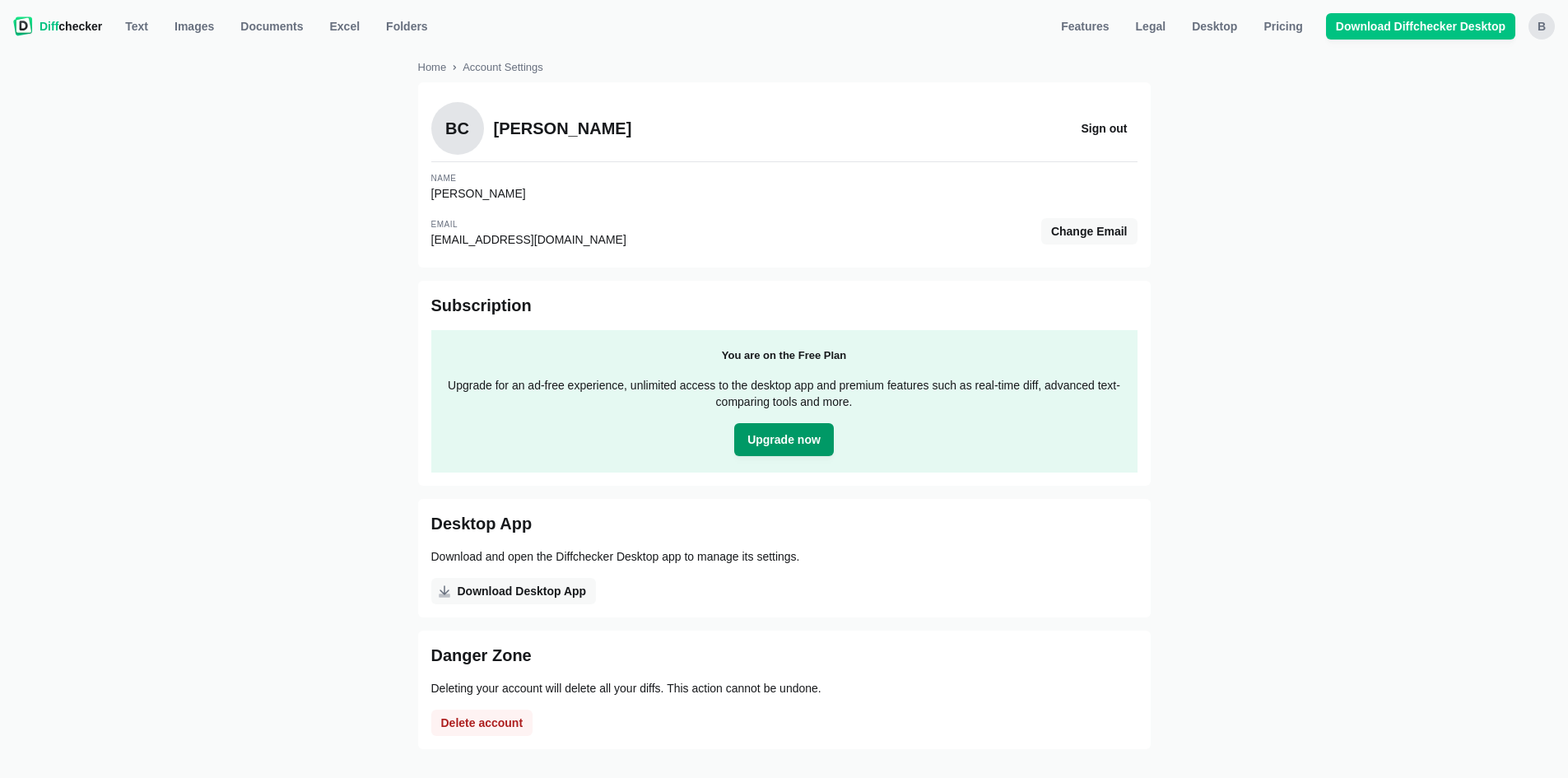
click at [768, 434] on span "Upgrade now" at bounding box center [784, 439] width 80 height 16
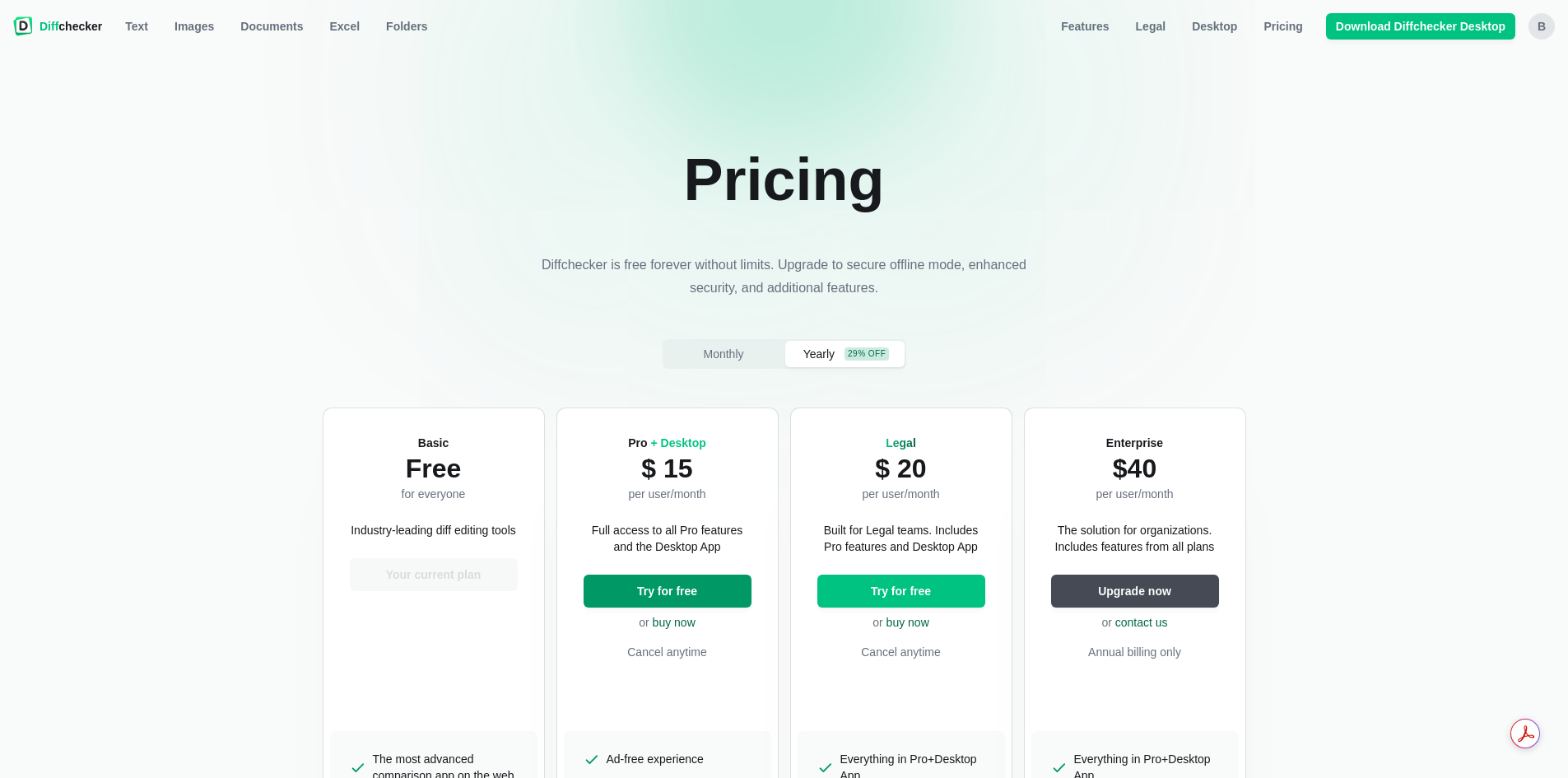
click at [651, 587] on span "Try for free" at bounding box center [667, 591] width 67 height 16
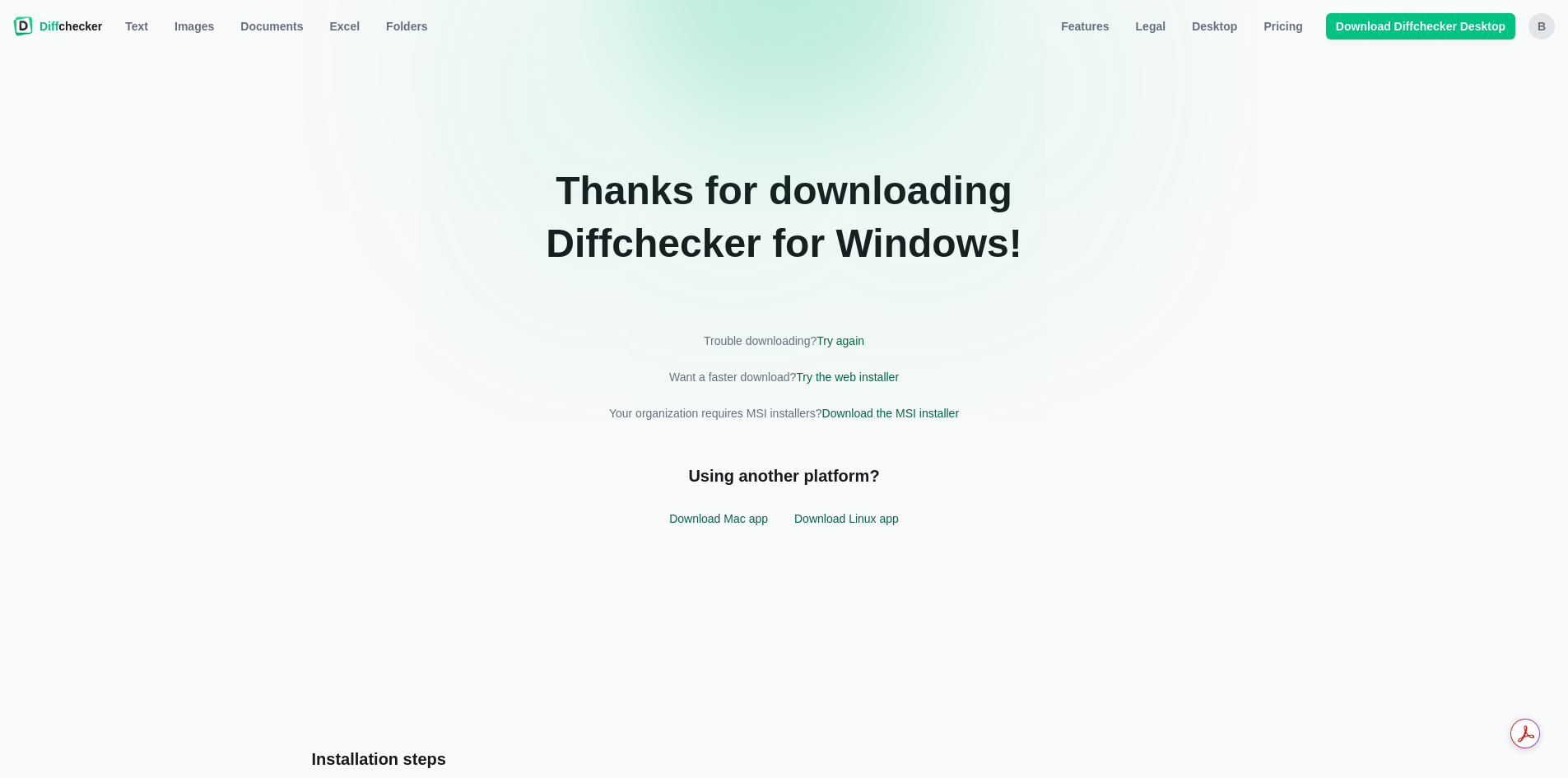
drag, startPoint x: 515, startPoint y: 377, endPoint x: 499, endPoint y: 365, distance: 20.0
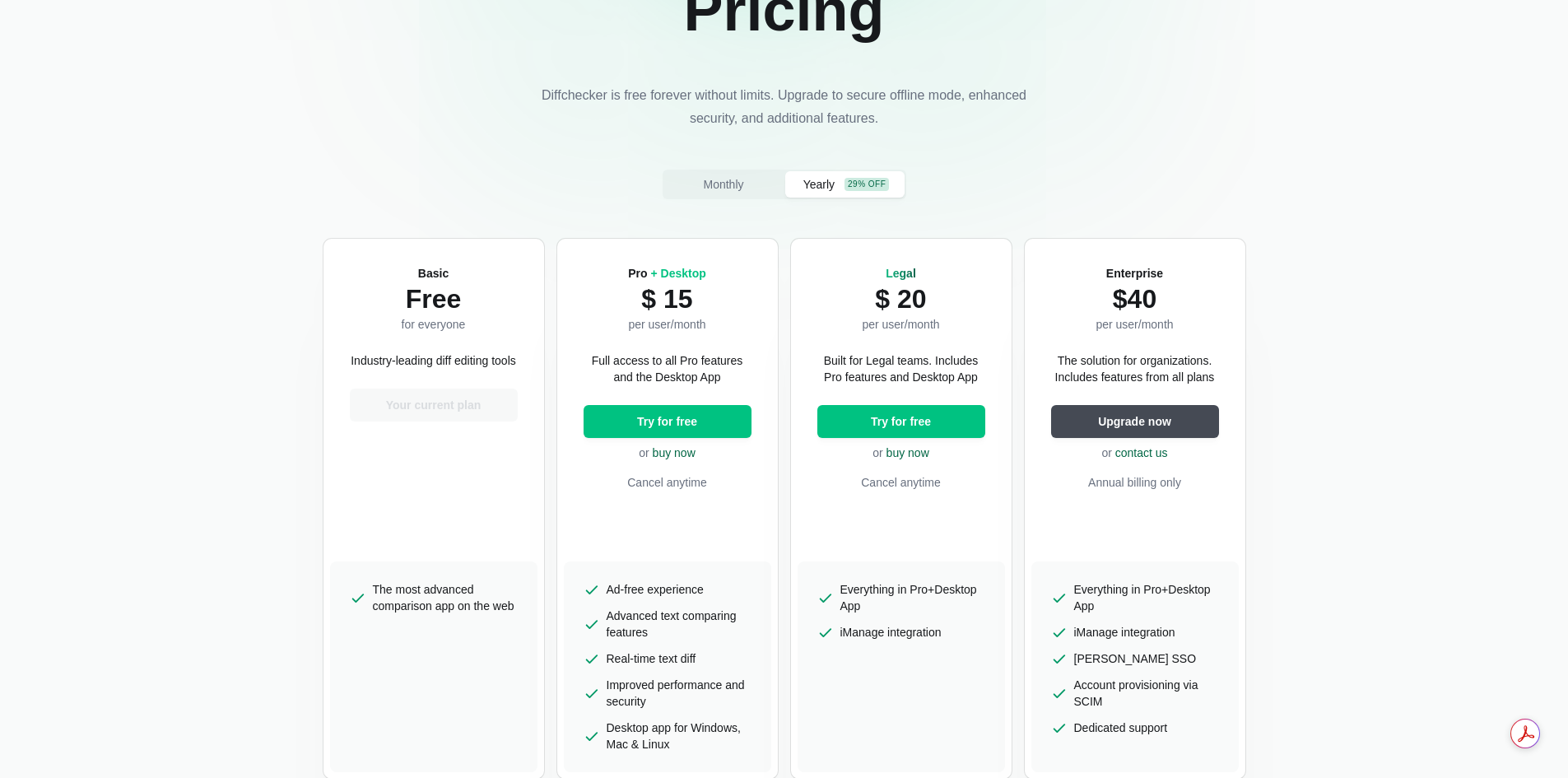
scroll to position [165, 0]
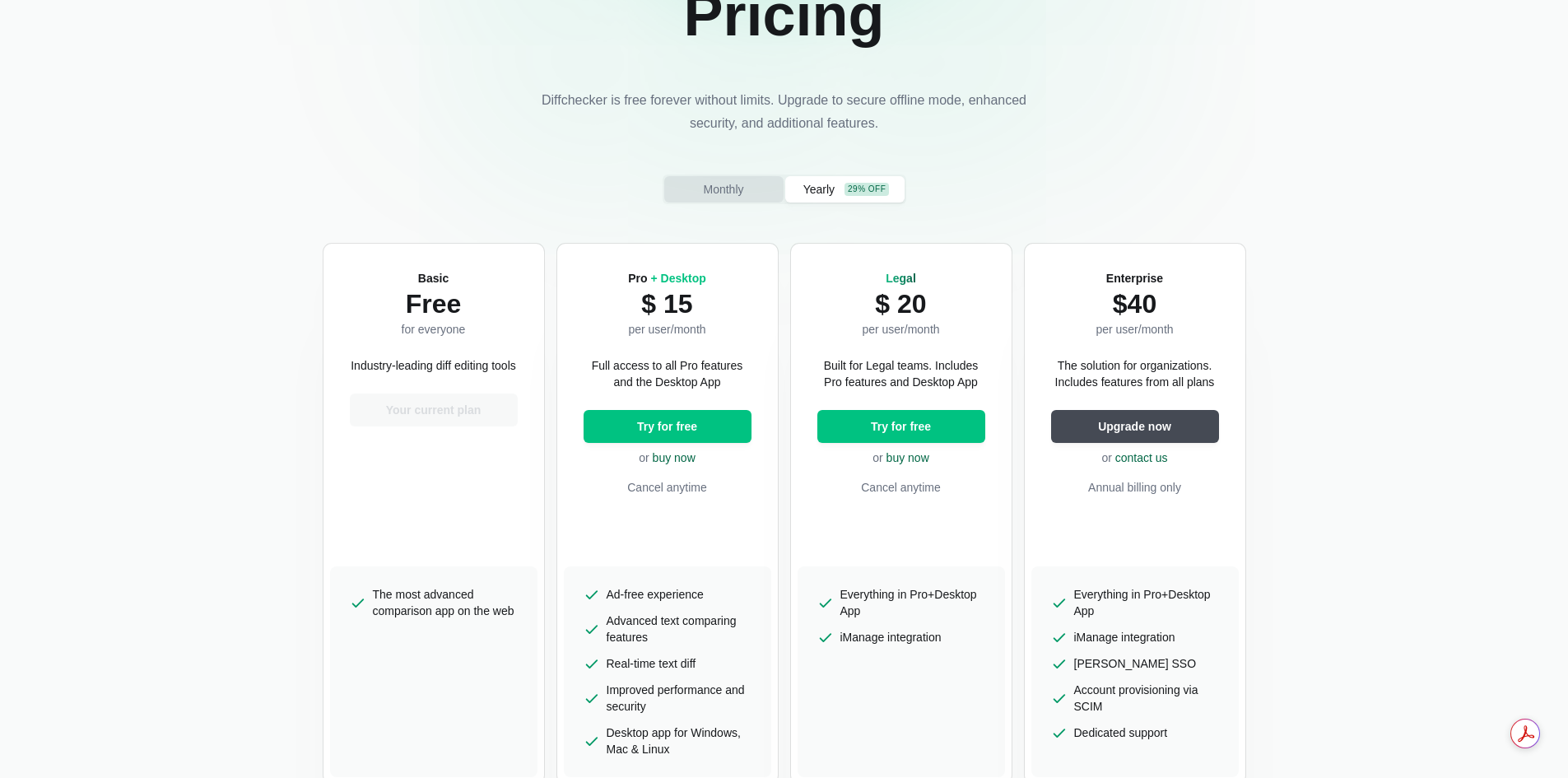
click at [740, 200] on button "Monthly" at bounding box center [724, 189] width 119 height 26
click at [687, 459] on link "buy now" at bounding box center [674, 458] width 43 height 13
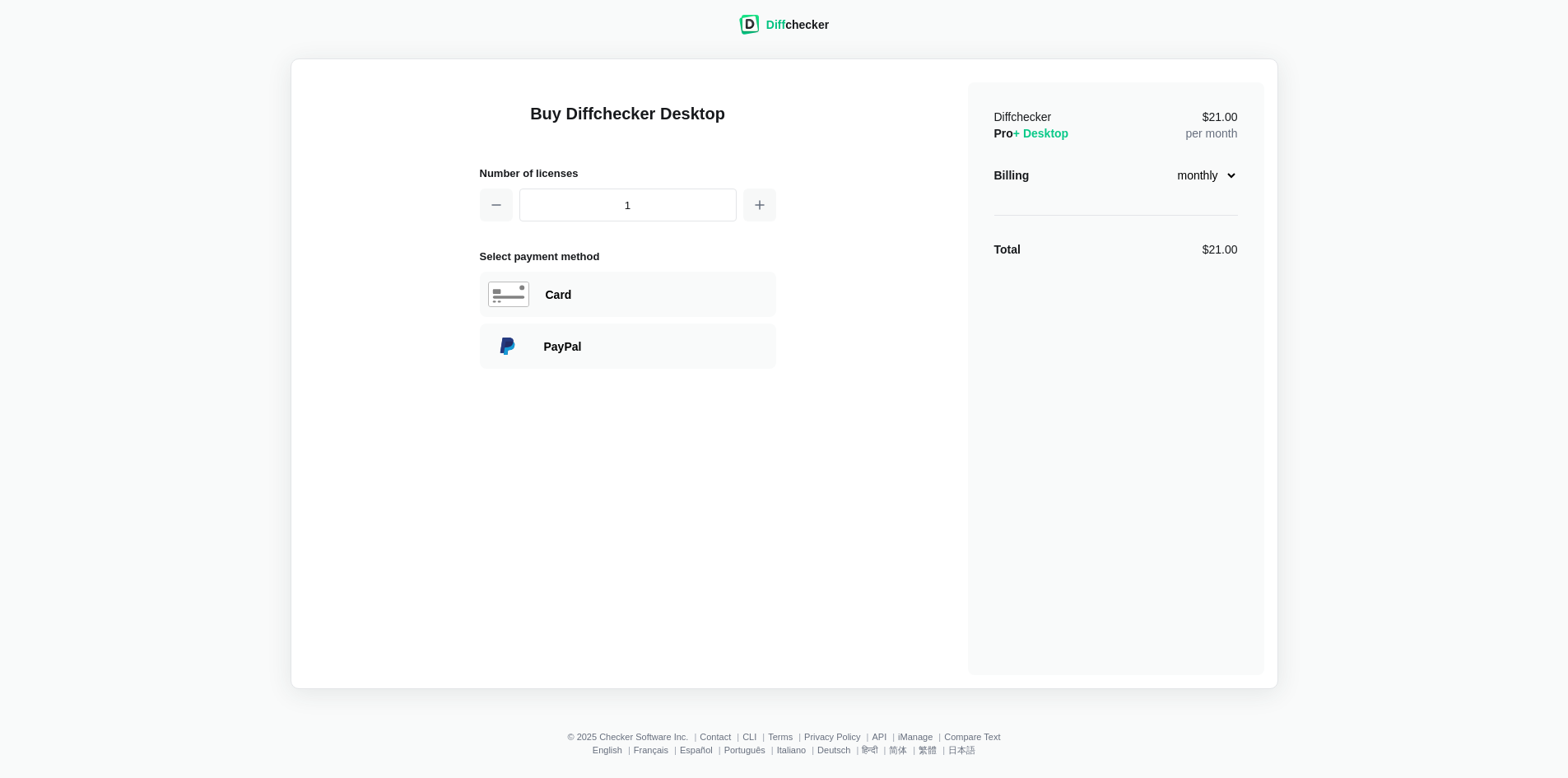
scroll to position [28, 0]
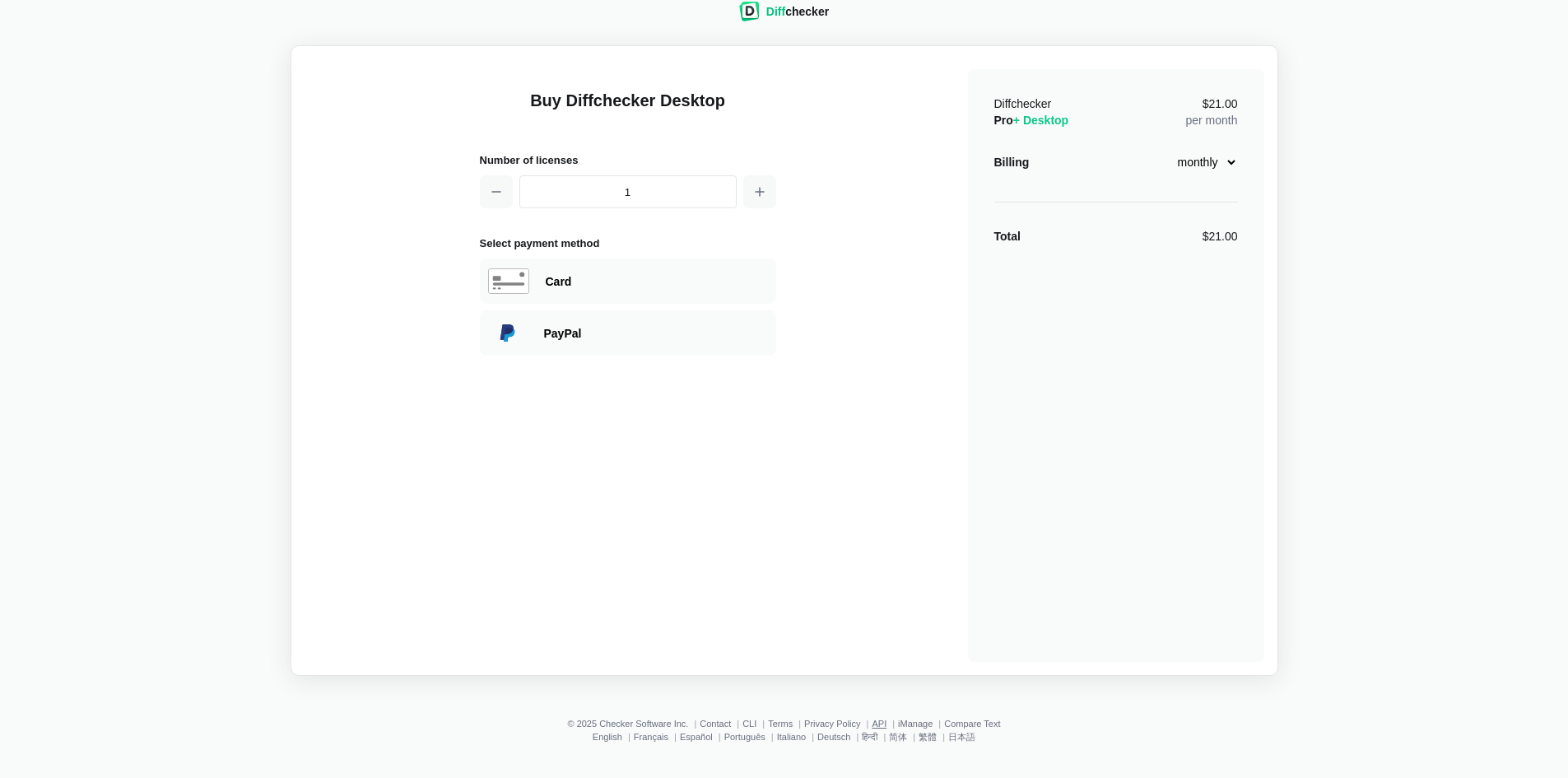
click at [874, 721] on link "API" at bounding box center [878, 723] width 14 height 10
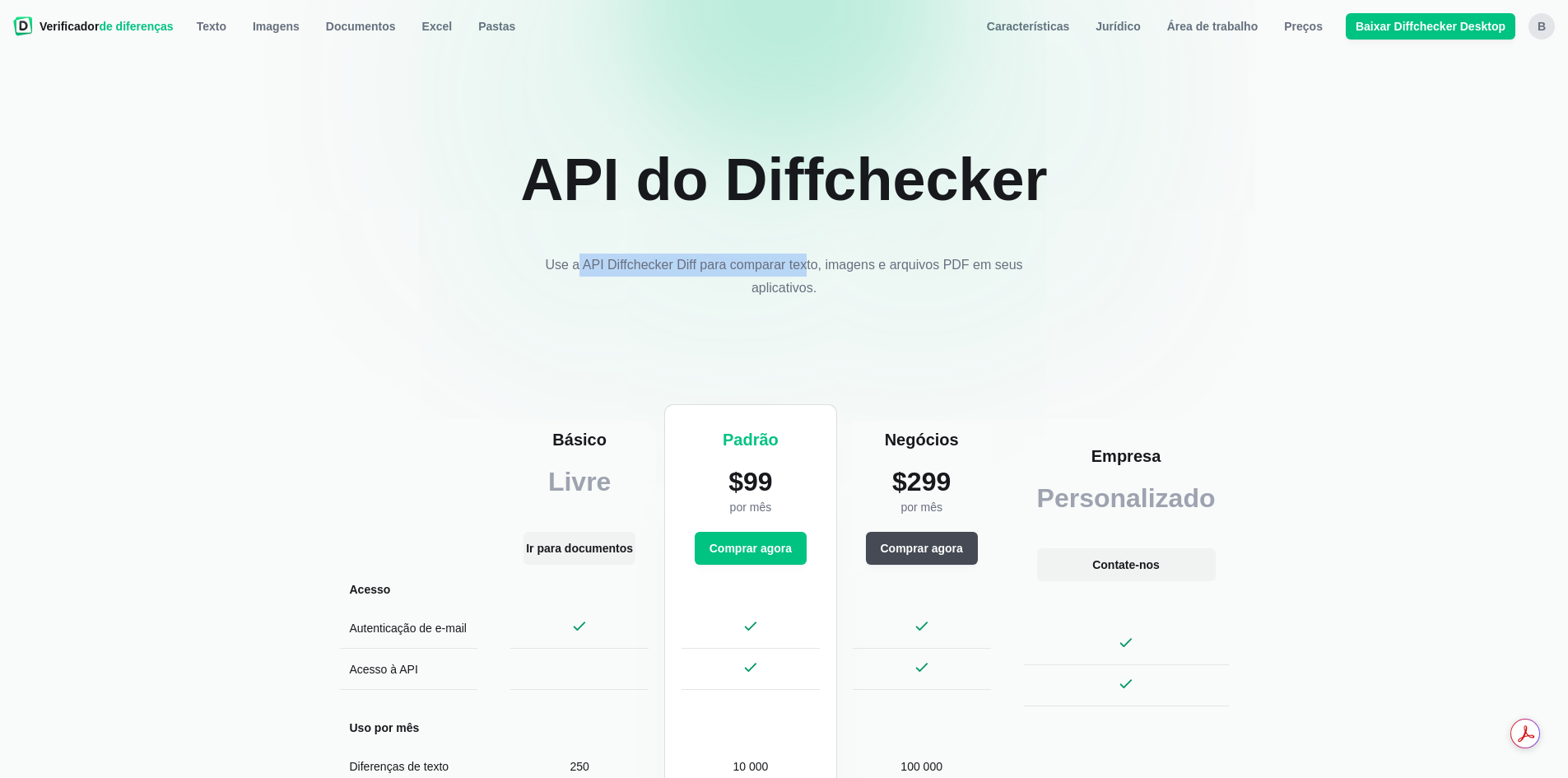
drag, startPoint x: 585, startPoint y: 275, endPoint x: 807, endPoint y: 264, distance: 222.3
click at [807, 264] on p "Use a API Diffchecker Diff para comparar texto, imagens e arquivos PDF em seus …" at bounding box center [784, 276] width 494 height 46
click at [917, 265] on font "Use a API Diffchecker Diff para comparar texto, imagens e arquivos PDF em seus …" at bounding box center [784, 276] width 478 height 37
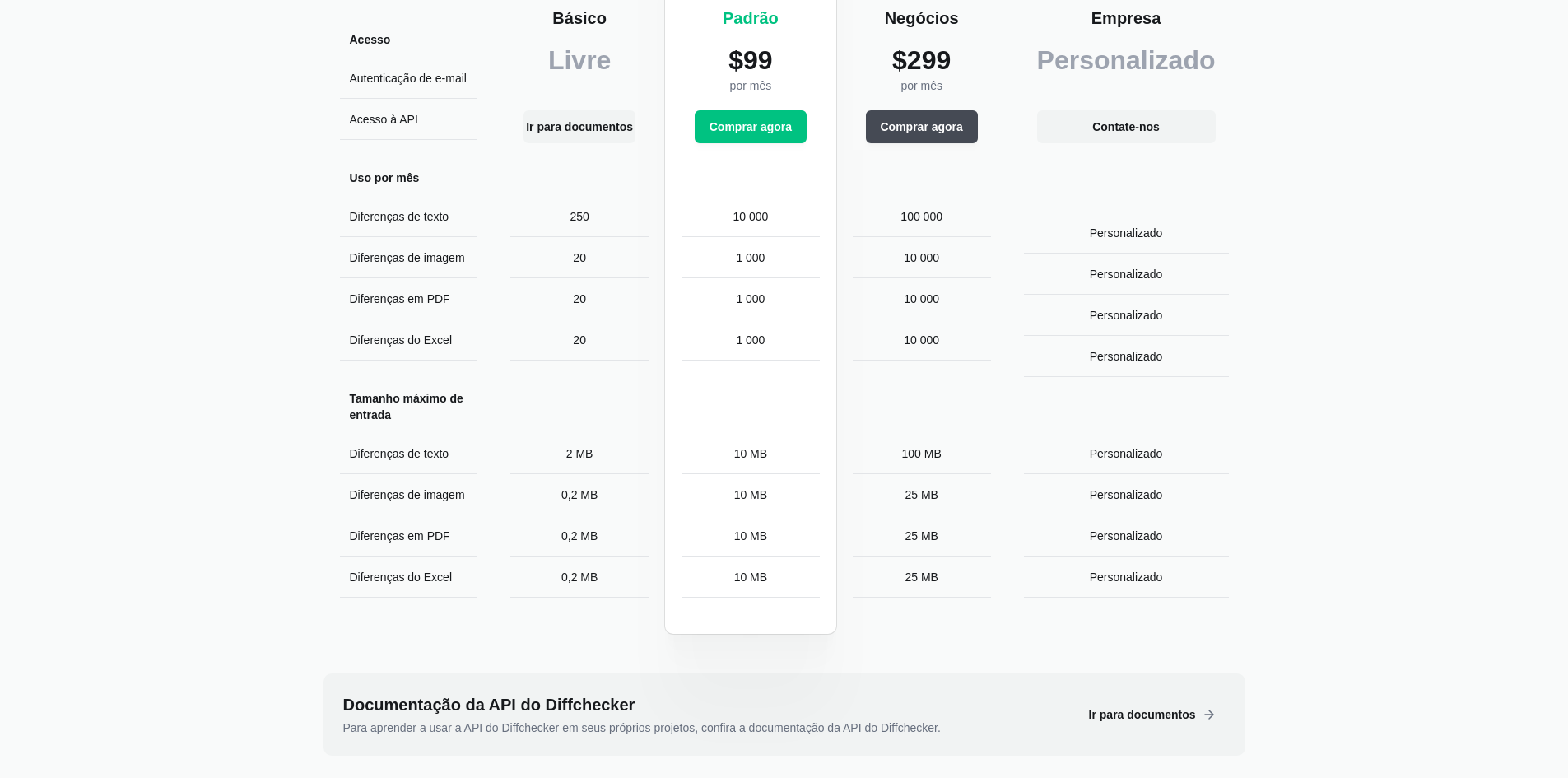
scroll to position [742, 0]
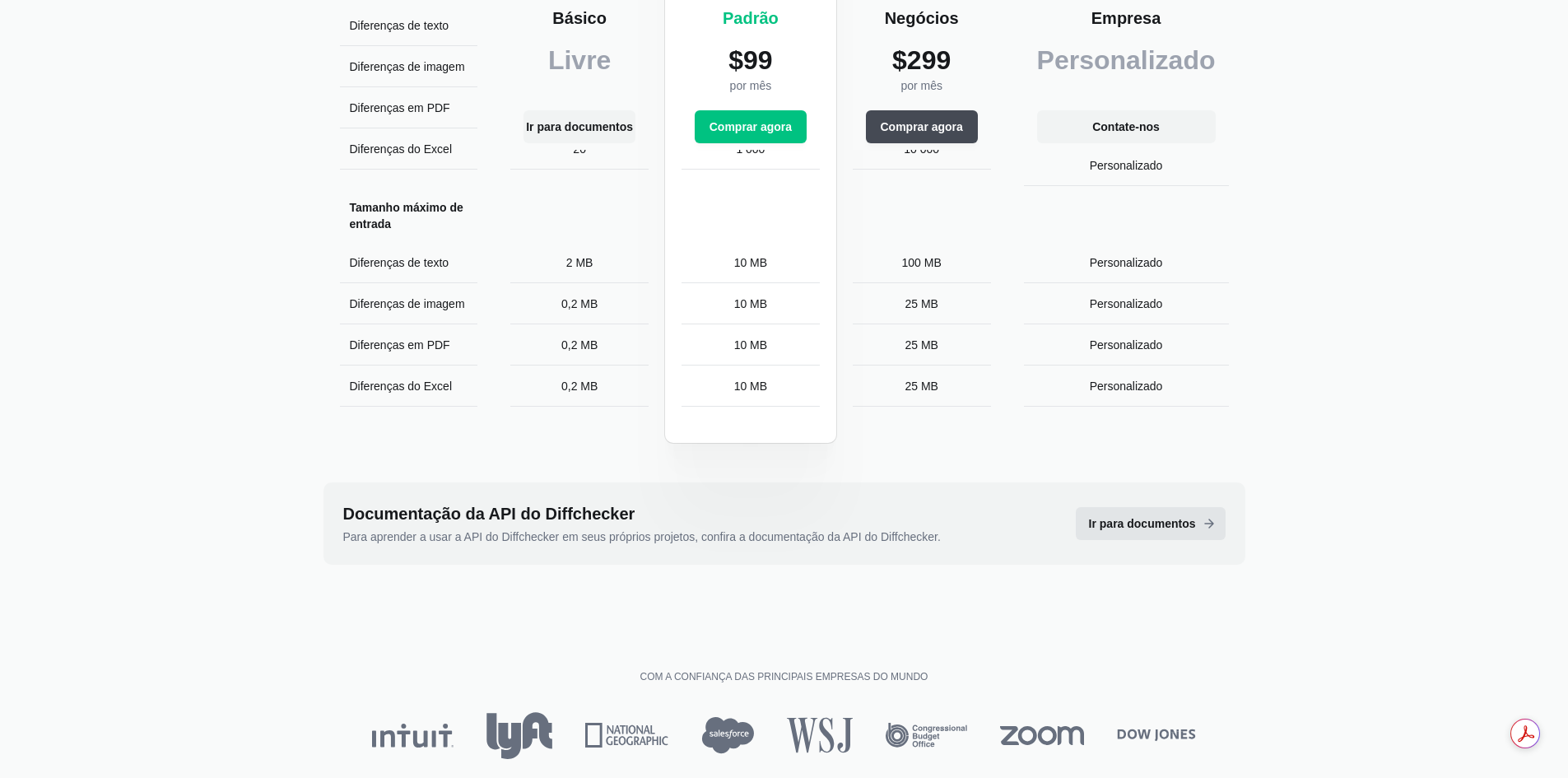
click at [1120, 526] on font "Ir para documentos" at bounding box center [1143, 524] width 107 height 13
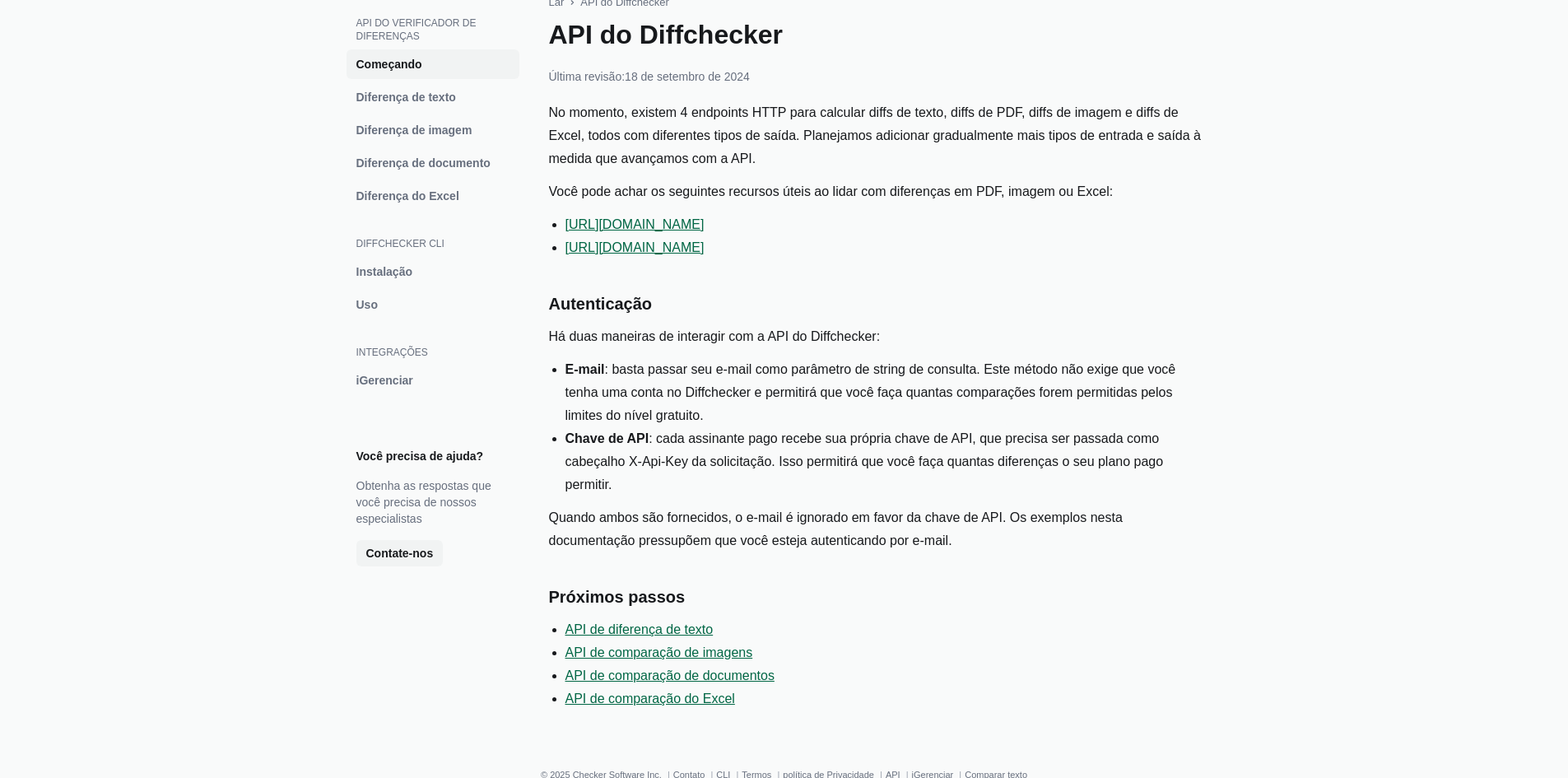
scroll to position [132, 0]
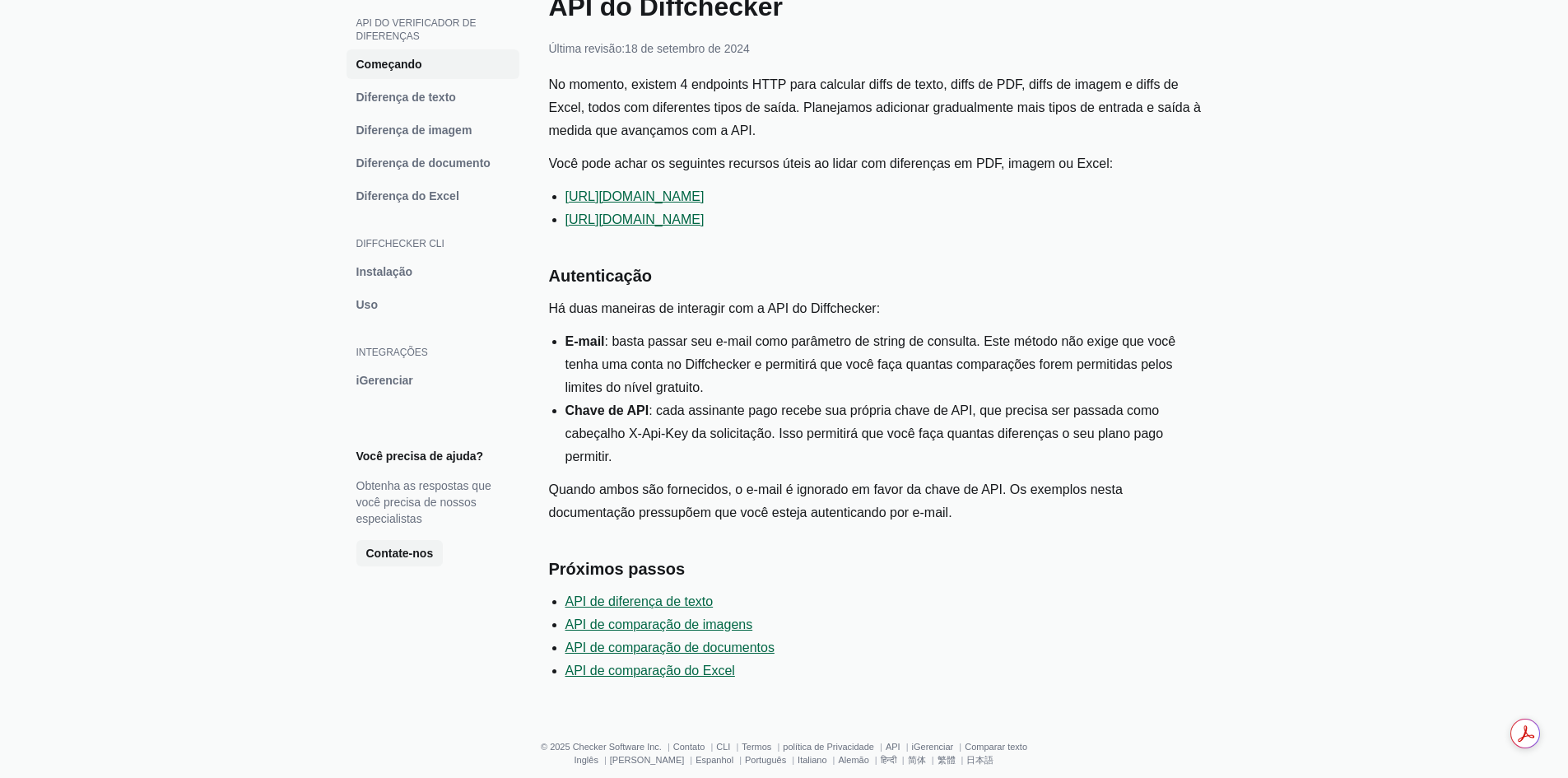
click at [683, 641] on font "API de comparação de documentos" at bounding box center [670, 648] width 209 height 14
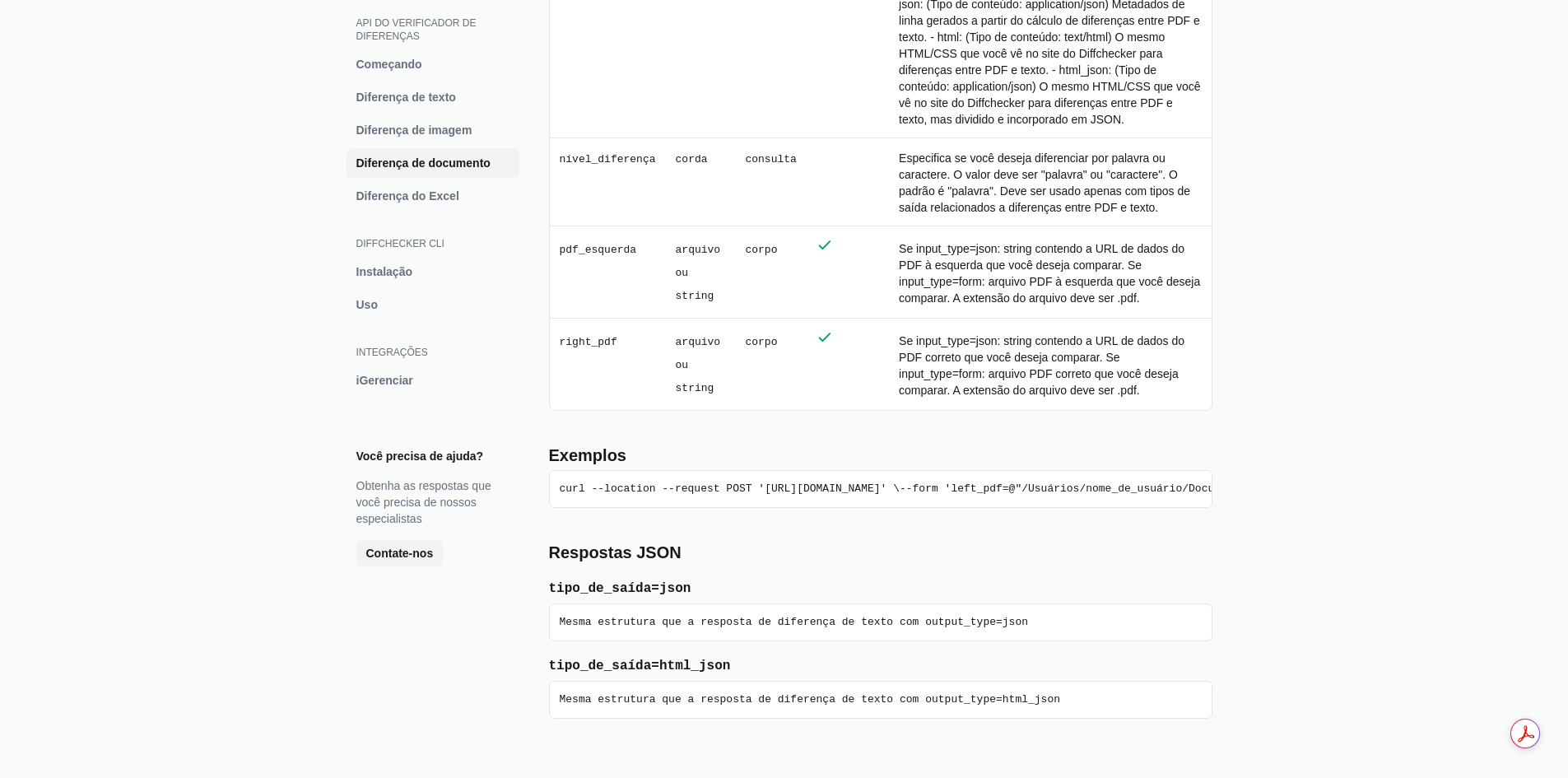
scroll to position [599, 0]
